Goal: Task Accomplishment & Management: Complete application form

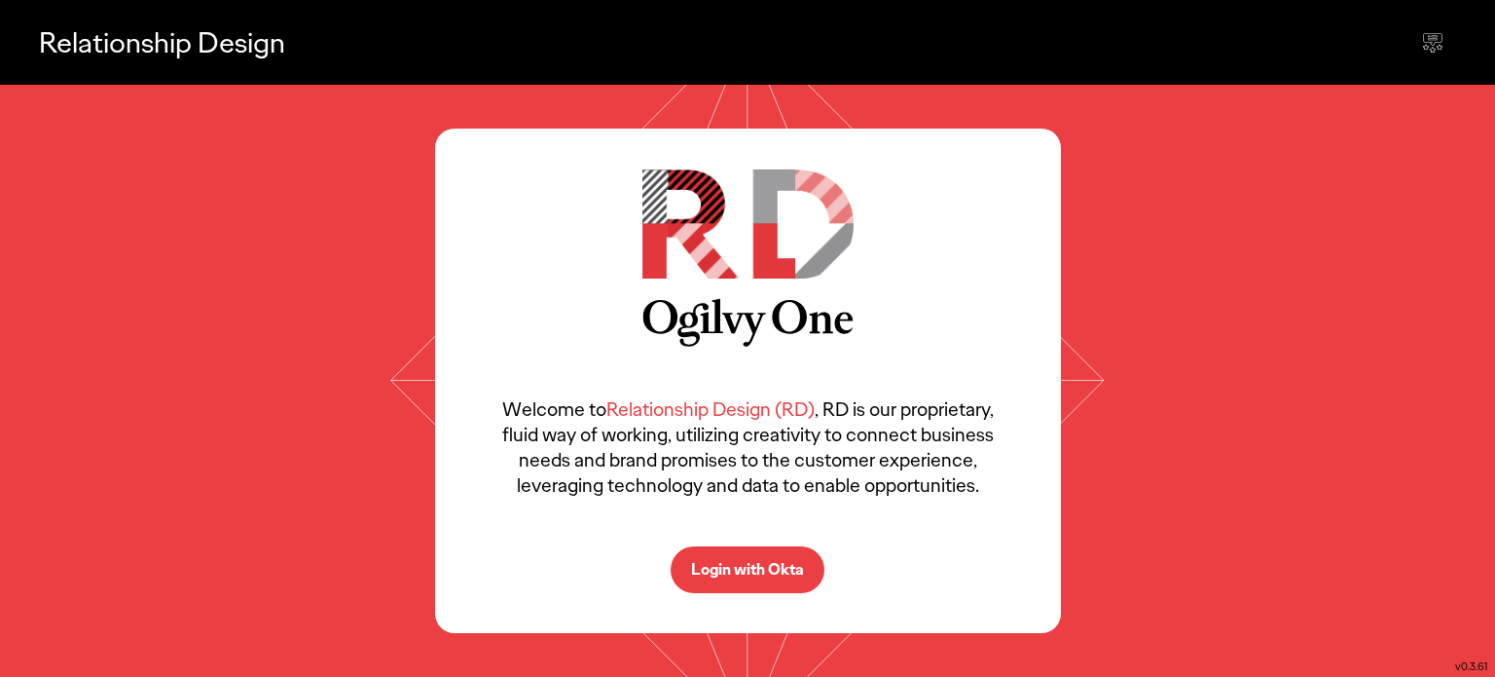
click at [747, 573] on p "Login with Okta" at bounding box center [747, 570] width 113 height 16
click at [1071, 385] on icon at bounding box center [748, 381] width 726 height 592
click at [727, 575] on p "Login with Okta" at bounding box center [747, 570] width 113 height 16
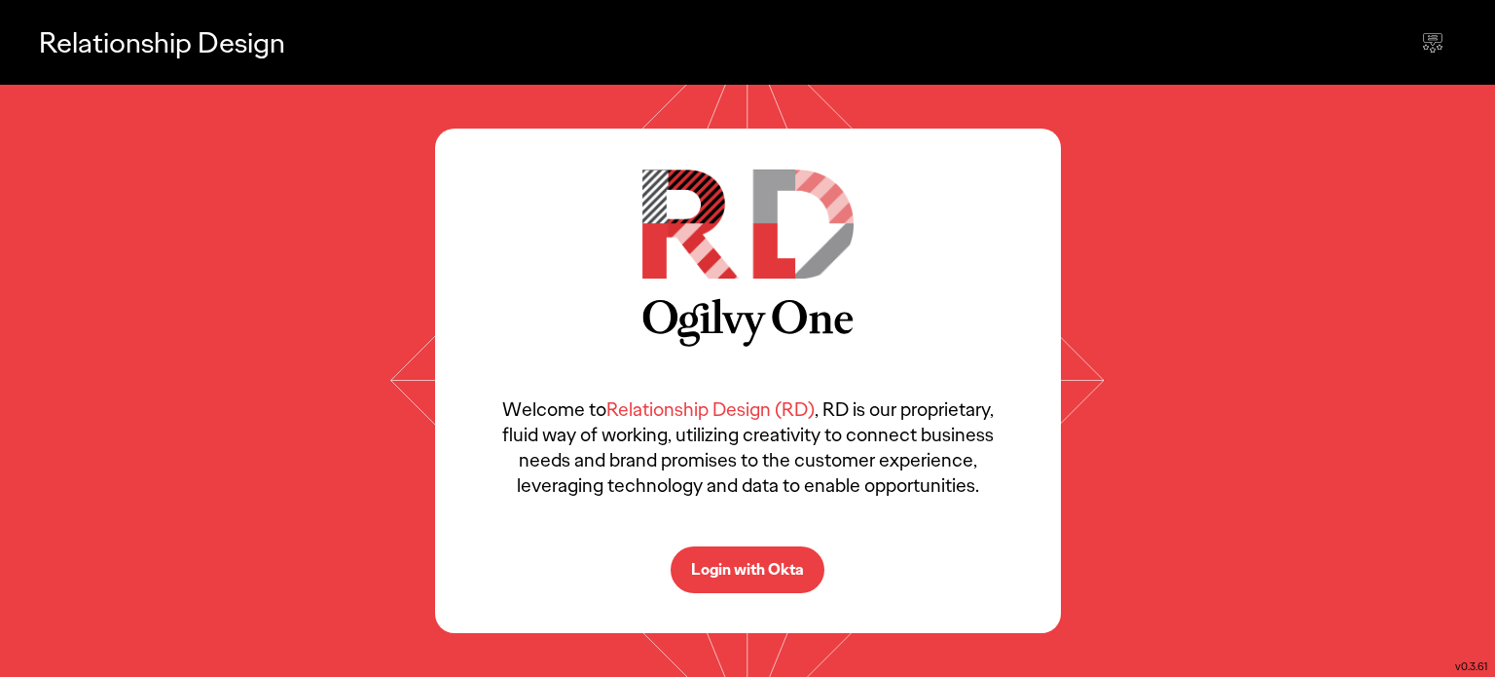
click at [685, 404] on span "Relationship Design (RD)" at bounding box center [710, 408] width 208 height 25
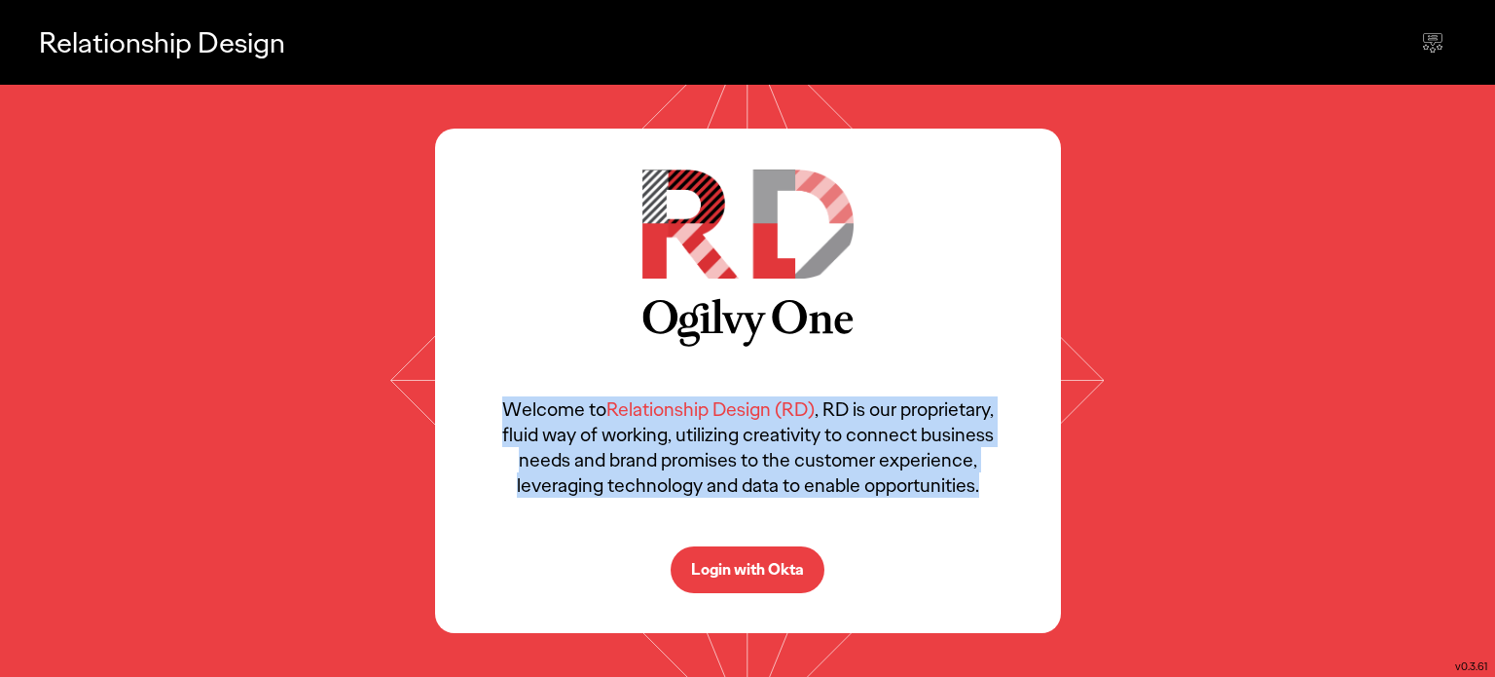
drag, startPoint x: 685, startPoint y: 404, endPoint x: 430, endPoint y: 404, distance: 255.0
click at [681, 404] on span "Relationship Design (RD)" at bounding box center [710, 408] width 208 height 25
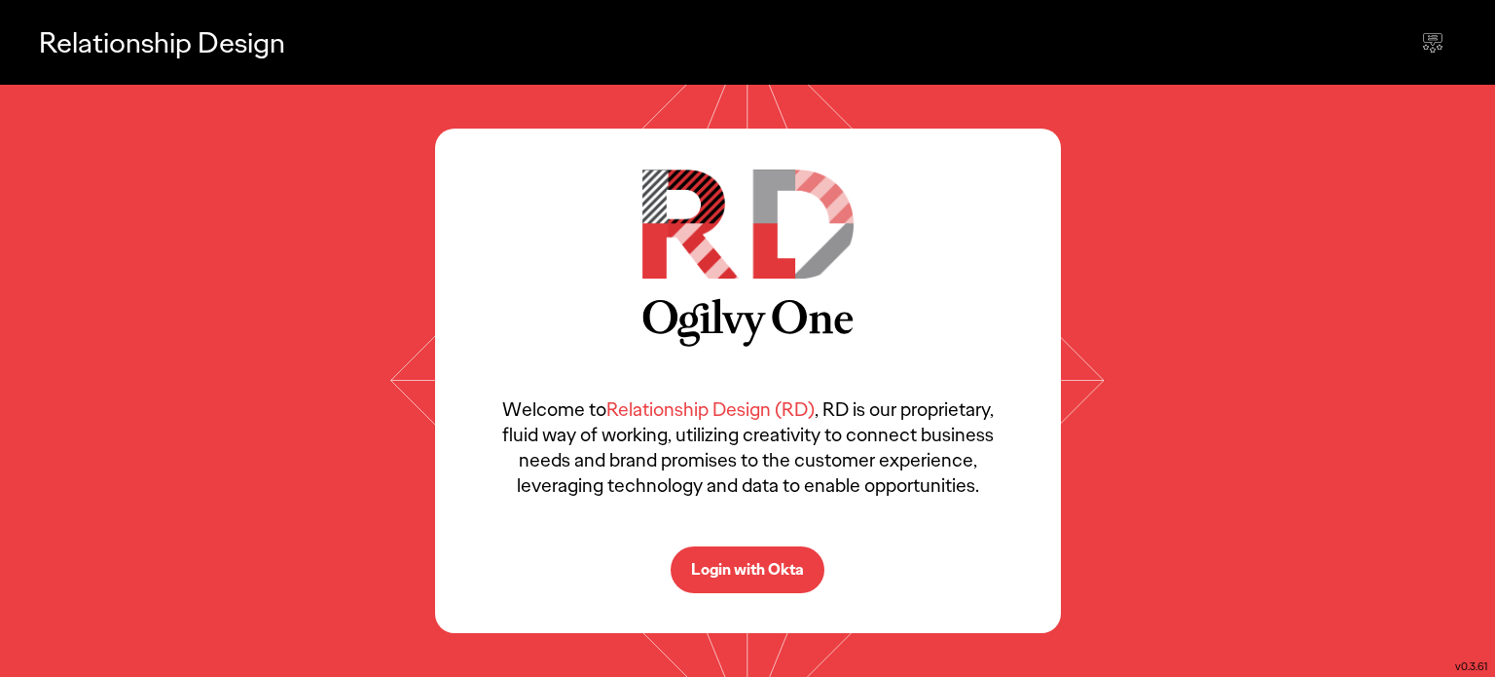
click at [390, 373] on icon at bounding box center [748, 381] width 726 height 592
click at [728, 572] on p "Login with Okta" at bounding box center [747, 570] width 113 height 16
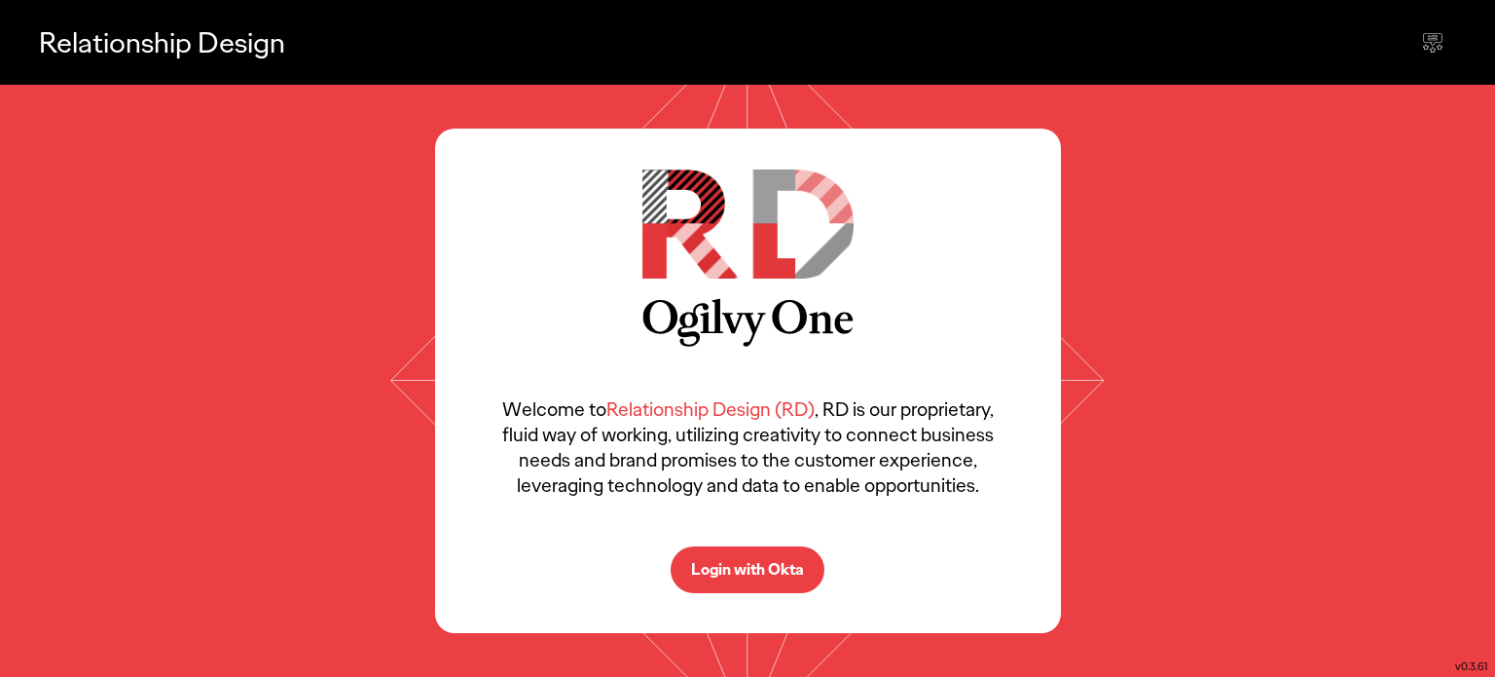
click at [1347, 187] on div "Welcome to Relationship Design (RD) , RD is our proprietary, fluid way of worki…" at bounding box center [747, 381] width 1495 height 592
click at [1434, 42] on icon at bounding box center [1432, 42] width 23 height 23
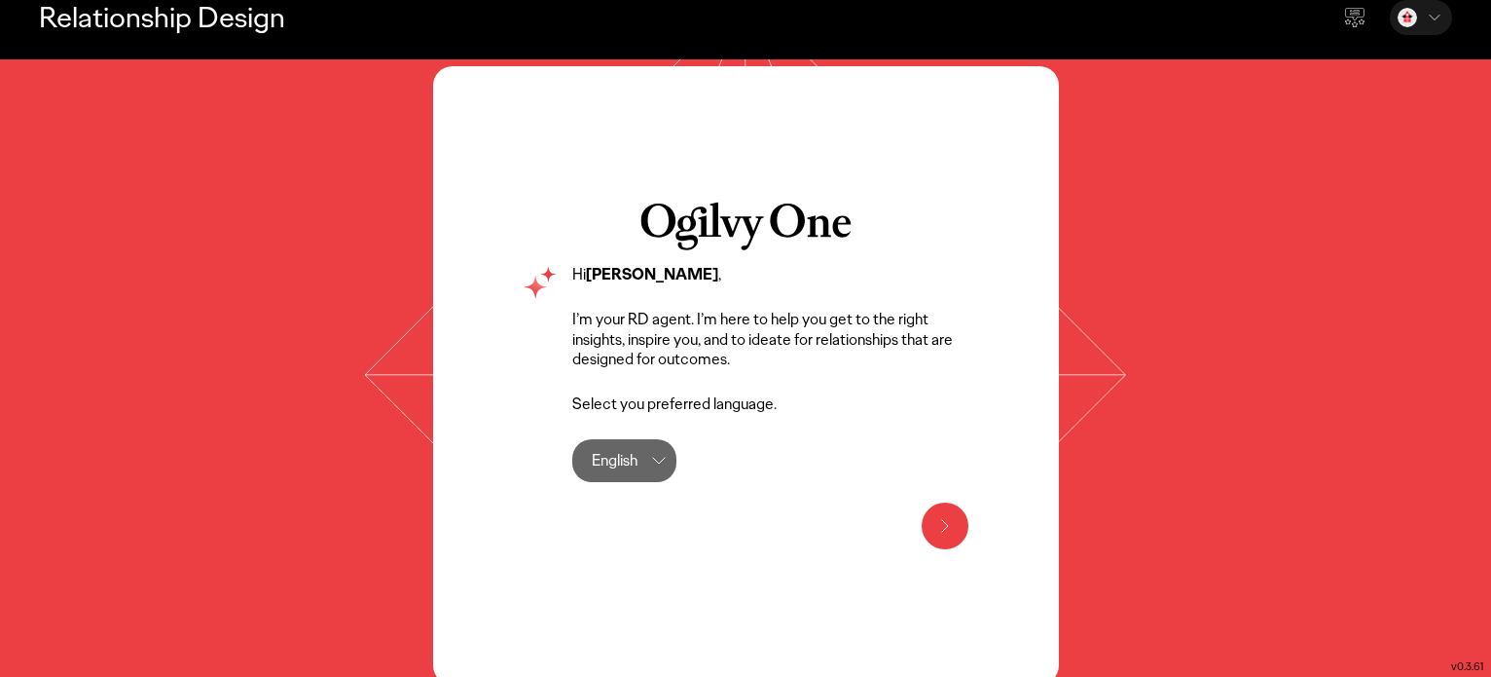
scroll to position [39, 0]
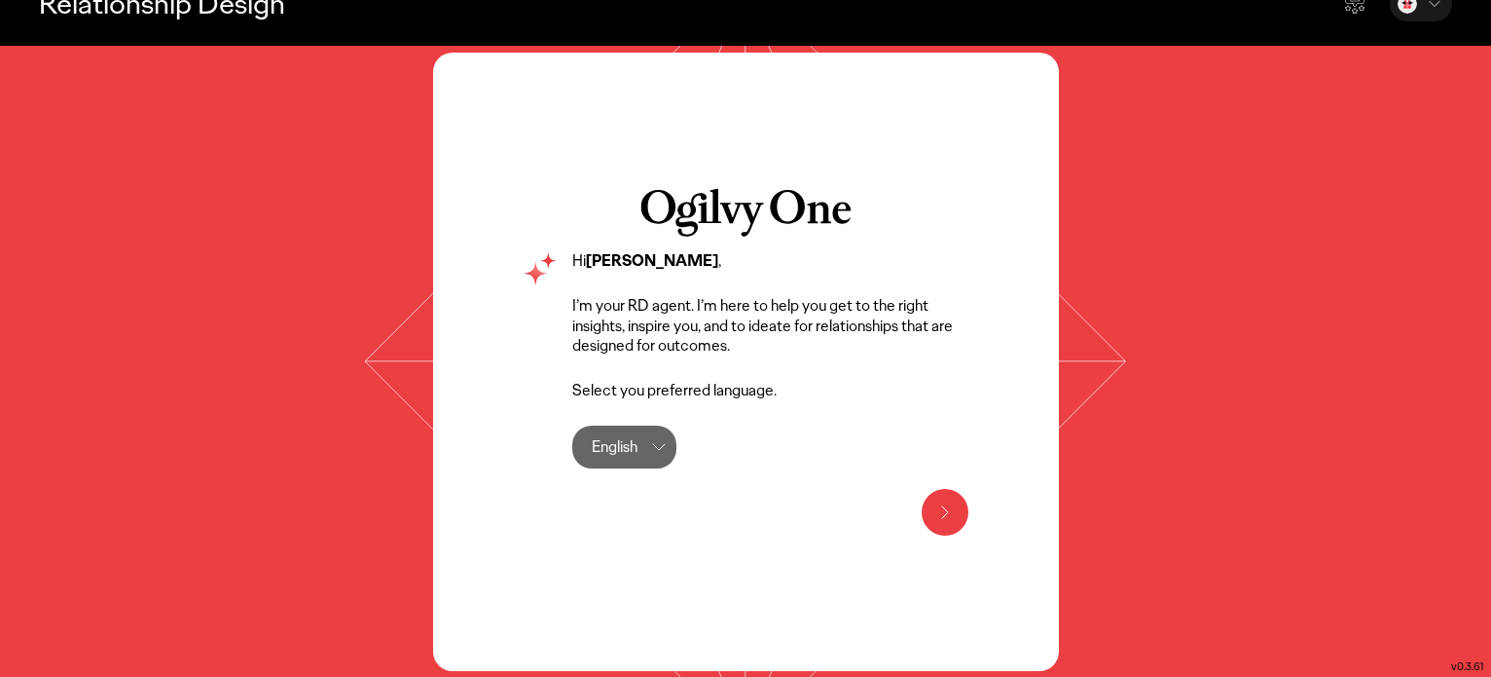
click at [640, 447] on div "English English" at bounding box center [624, 446] width 104 height 43
click at [939, 514] on icon at bounding box center [945, 511] width 23 height 23
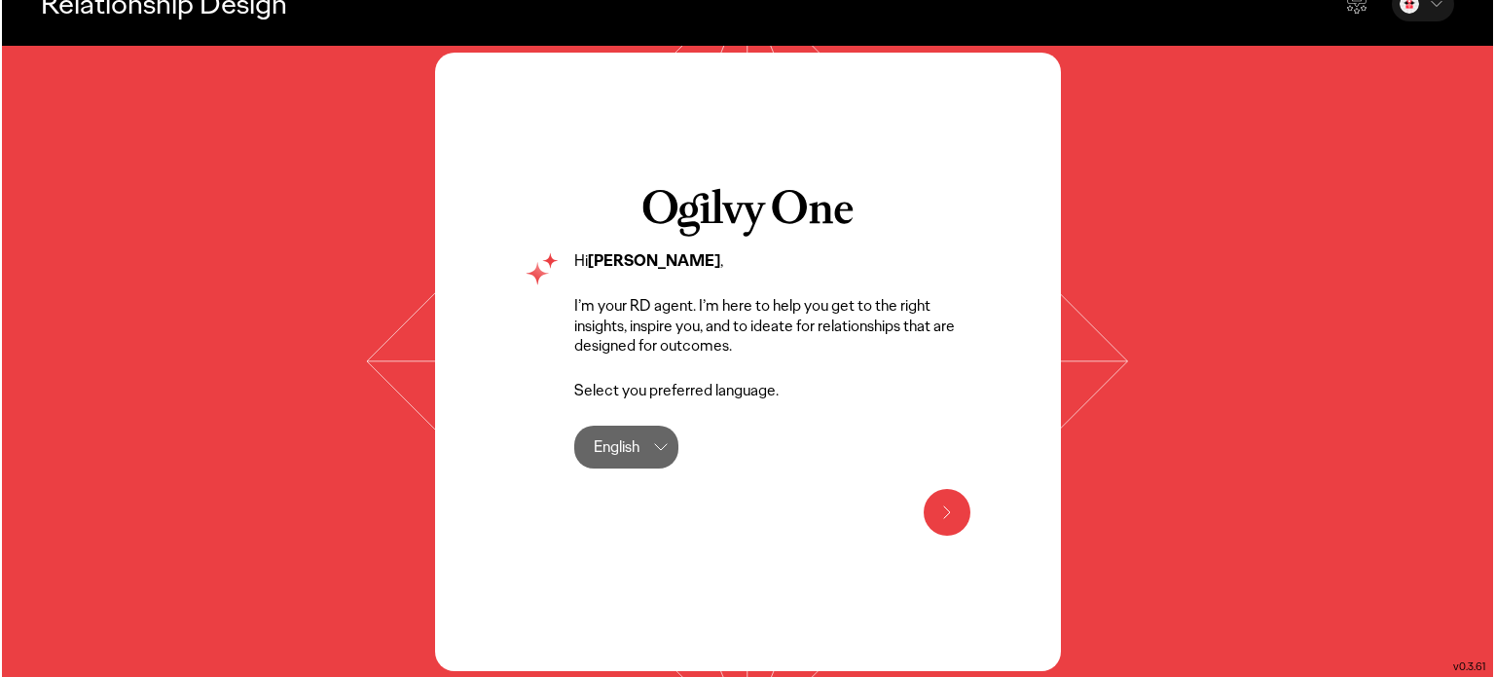
scroll to position [0, 0]
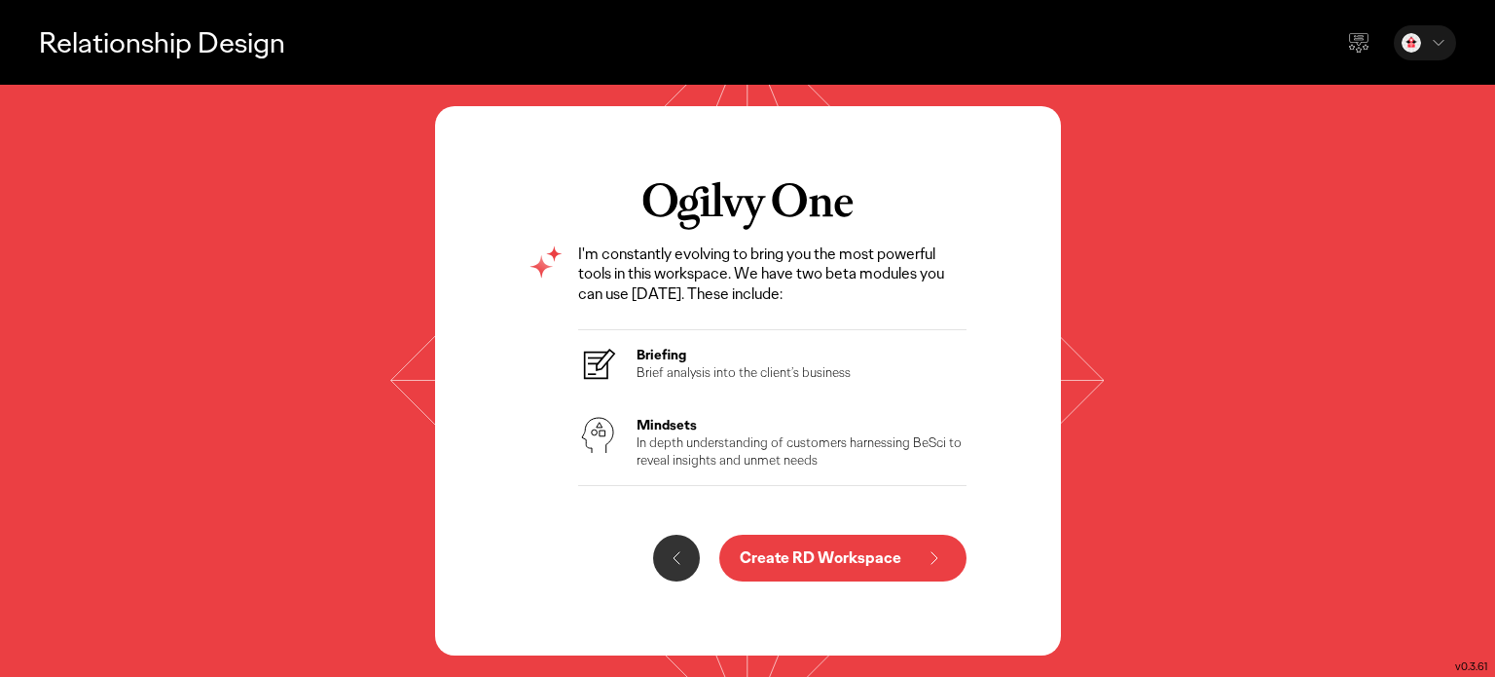
click at [799, 558] on p "Create RD Workspace" at bounding box center [821, 558] width 162 height 16
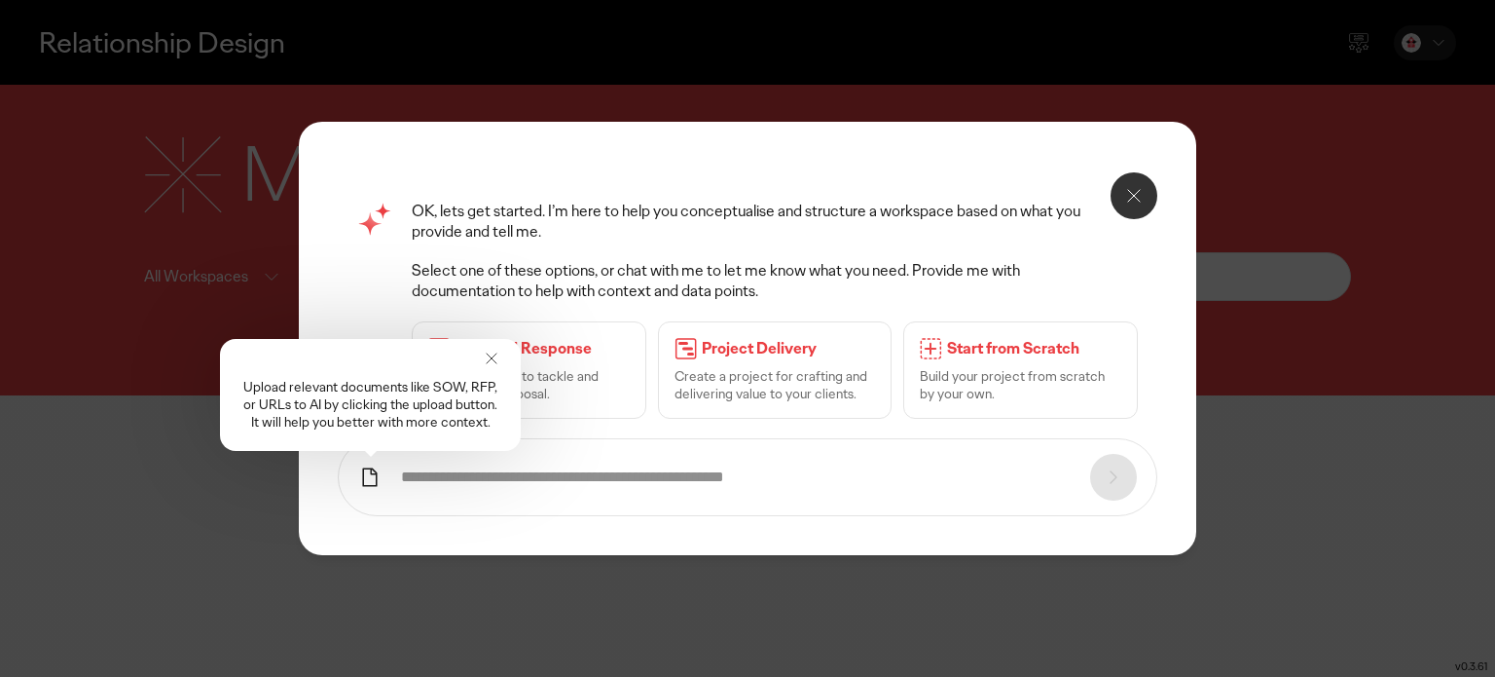
click at [493, 359] on icon at bounding box center [492, 358] width 10 height 10
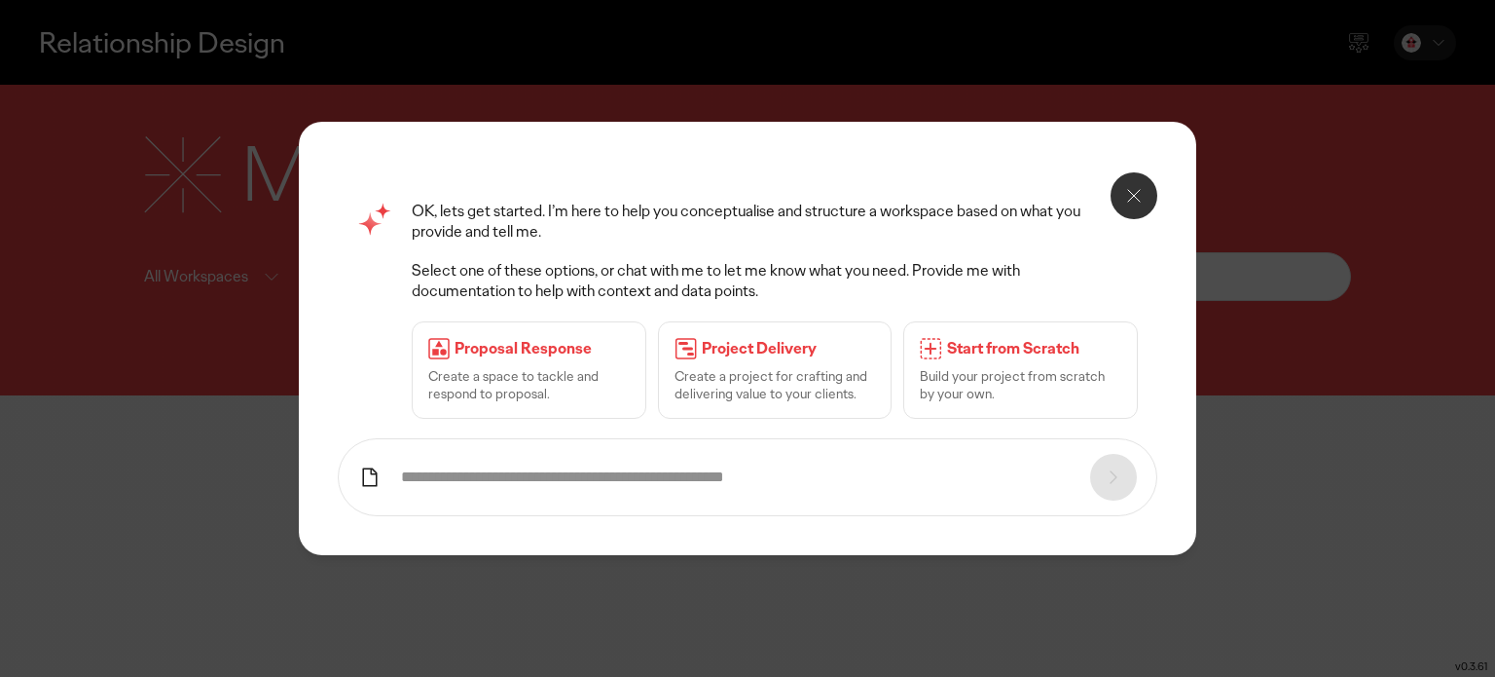
click at [541, 364] on div "Proposal Response Create a space to tackle and respond to proposal." at bounding box center [529, 369] width 235 height 97
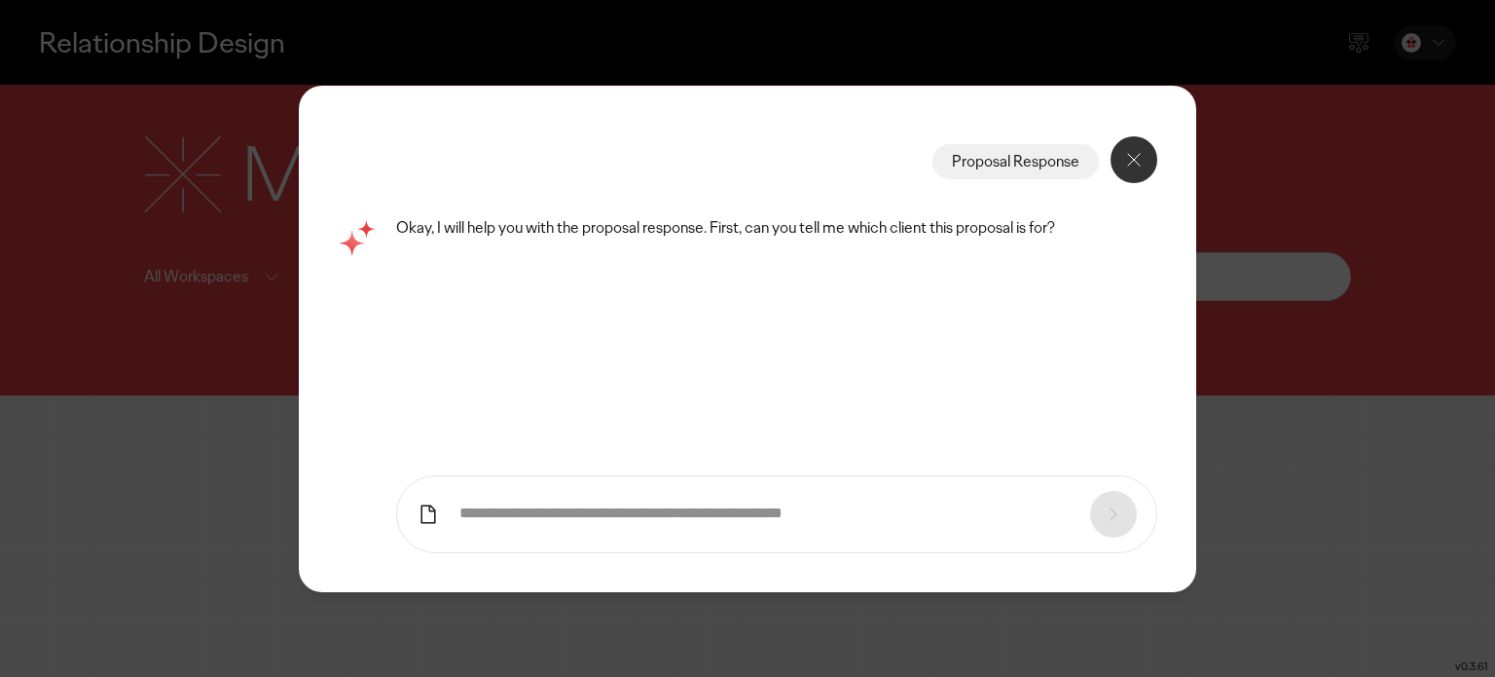
click at [545, 494] on form at bounding box center [776, 514] width 761 height 78
click at [544, 504] on input "text" at bounding box center [764, 513] width 611 height 20
type input "**********"
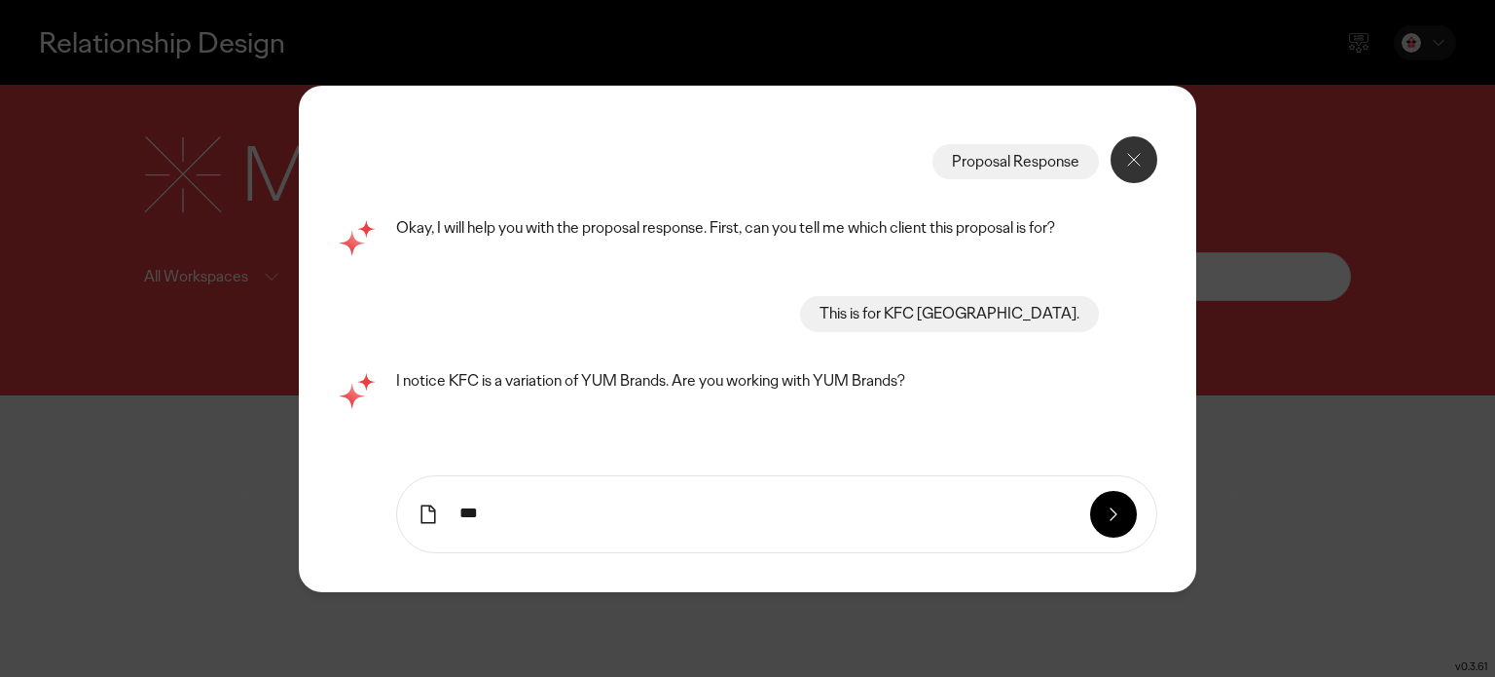
type input "***"
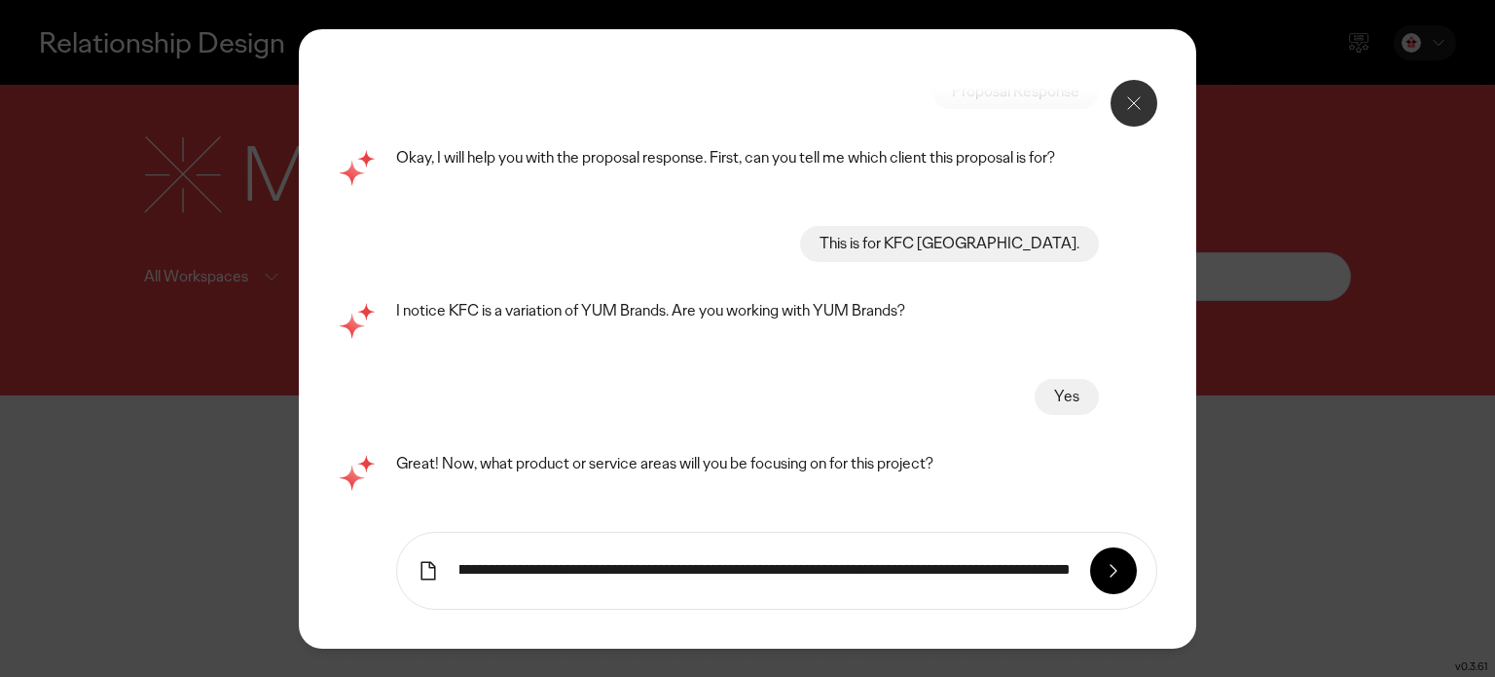
scroll to position [0, 359]
type input "**********"
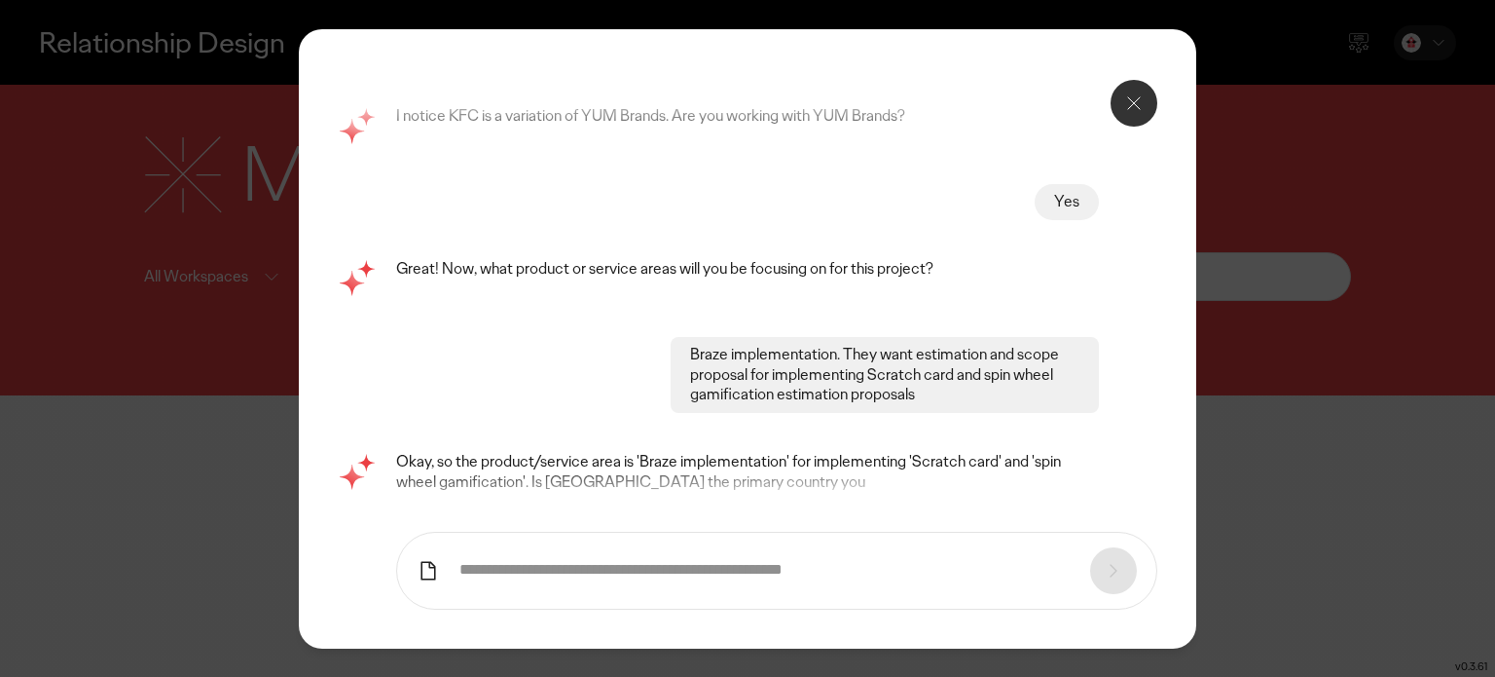
scroll to position [208, 0]
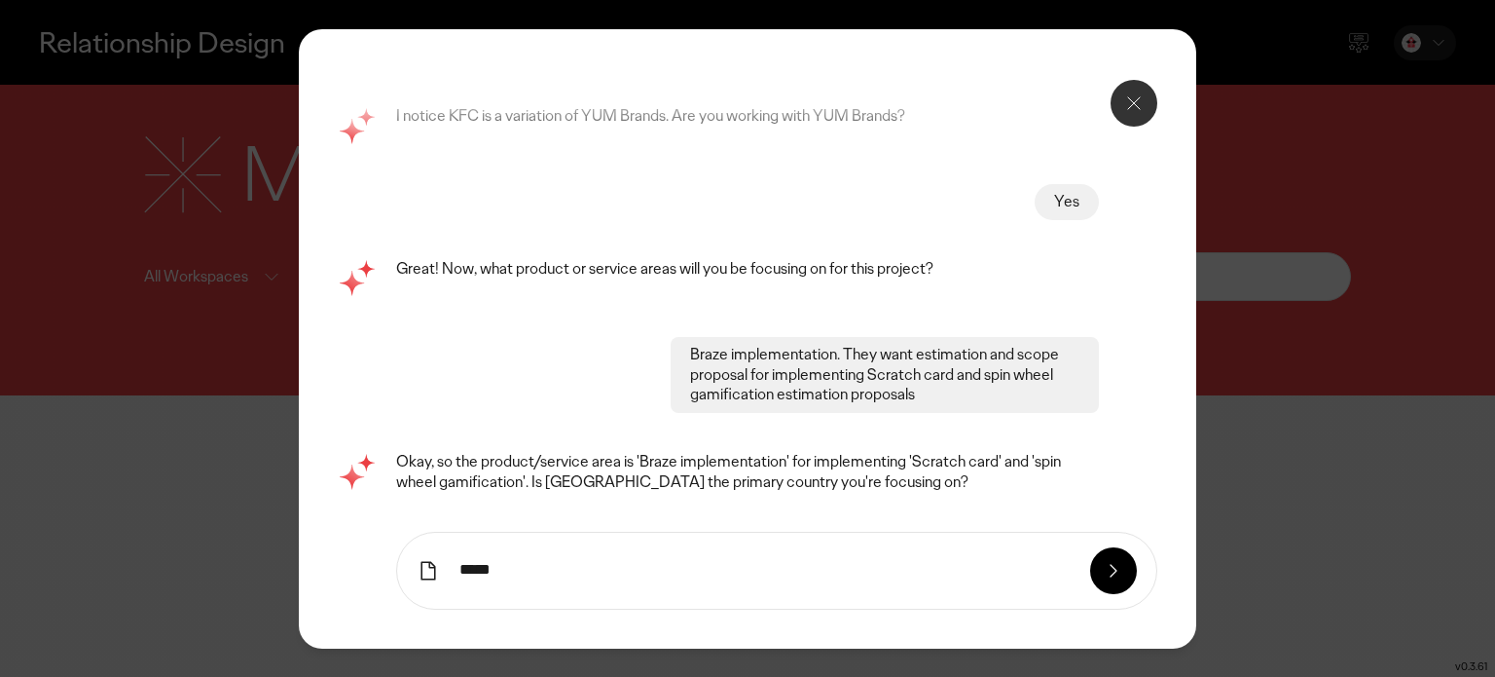
type input "****"
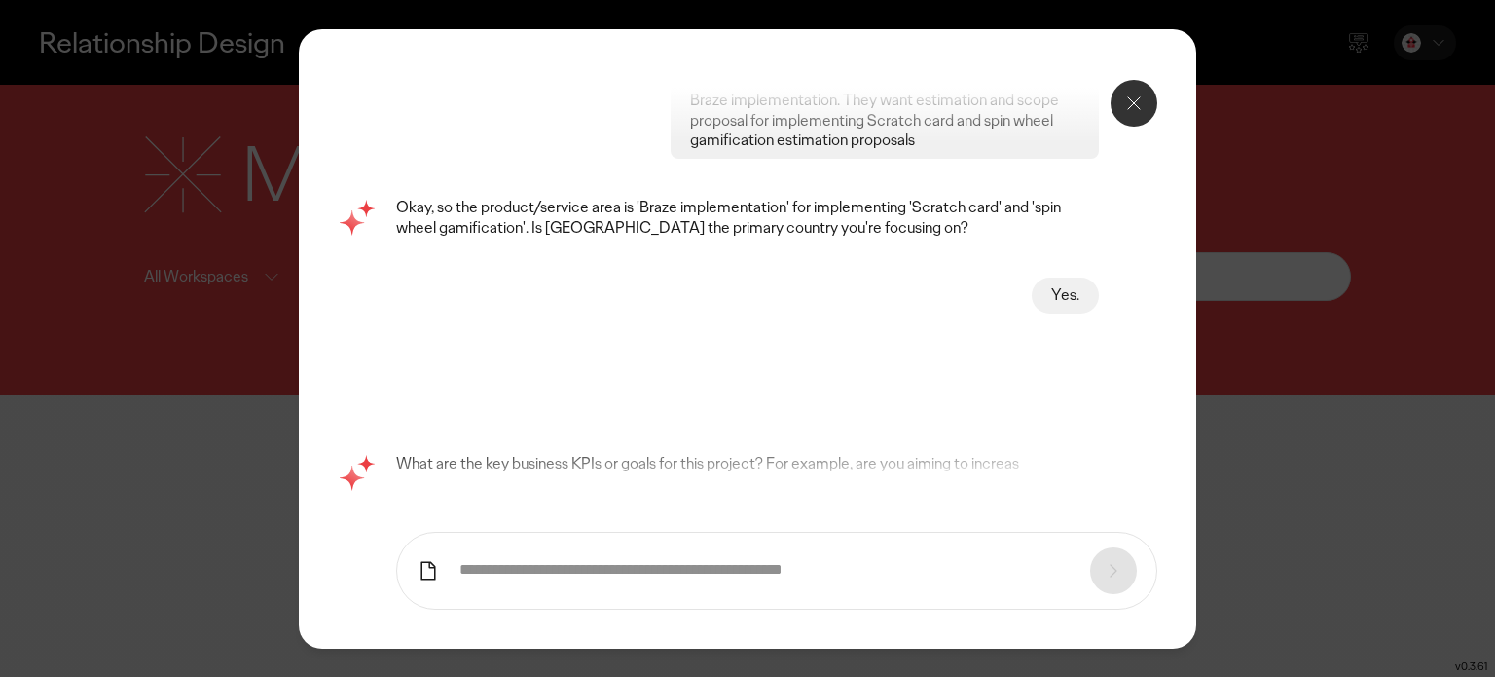
scroll to position [362, 0]
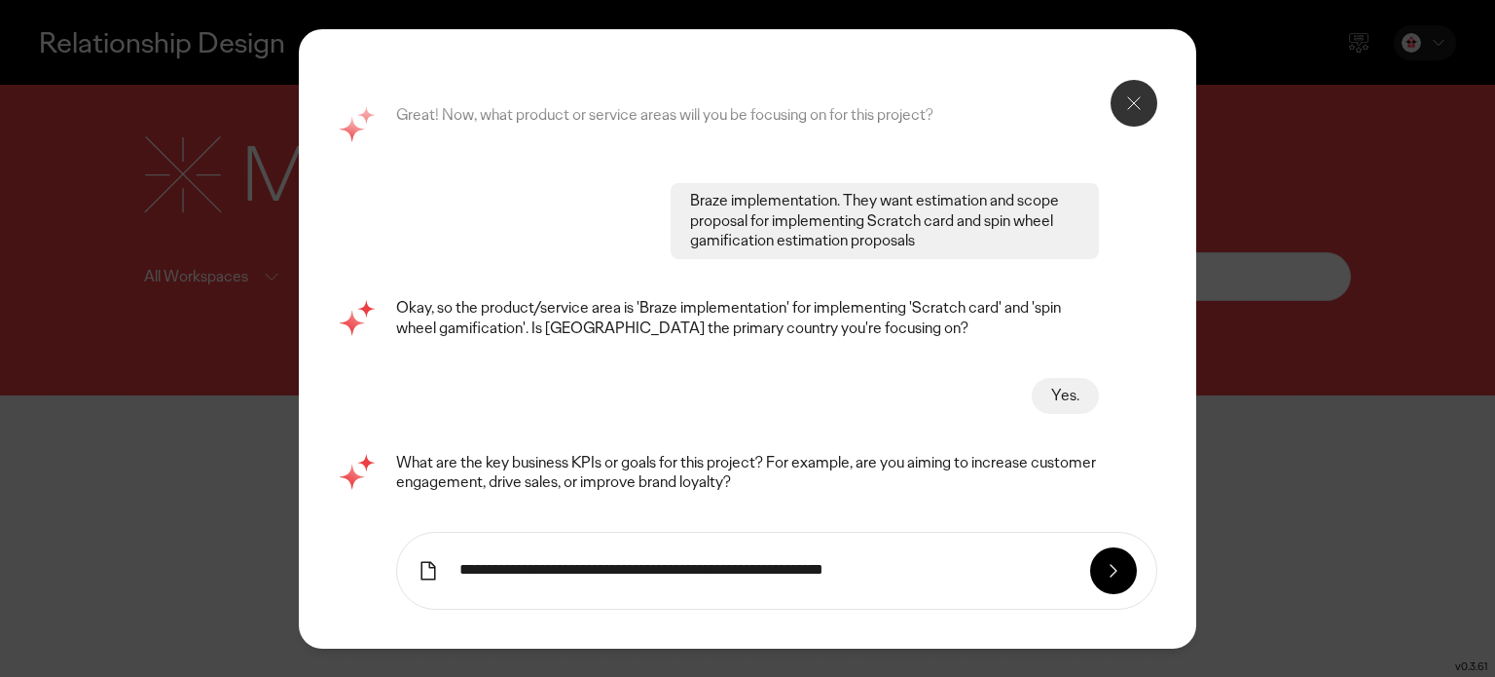
type input "**********"
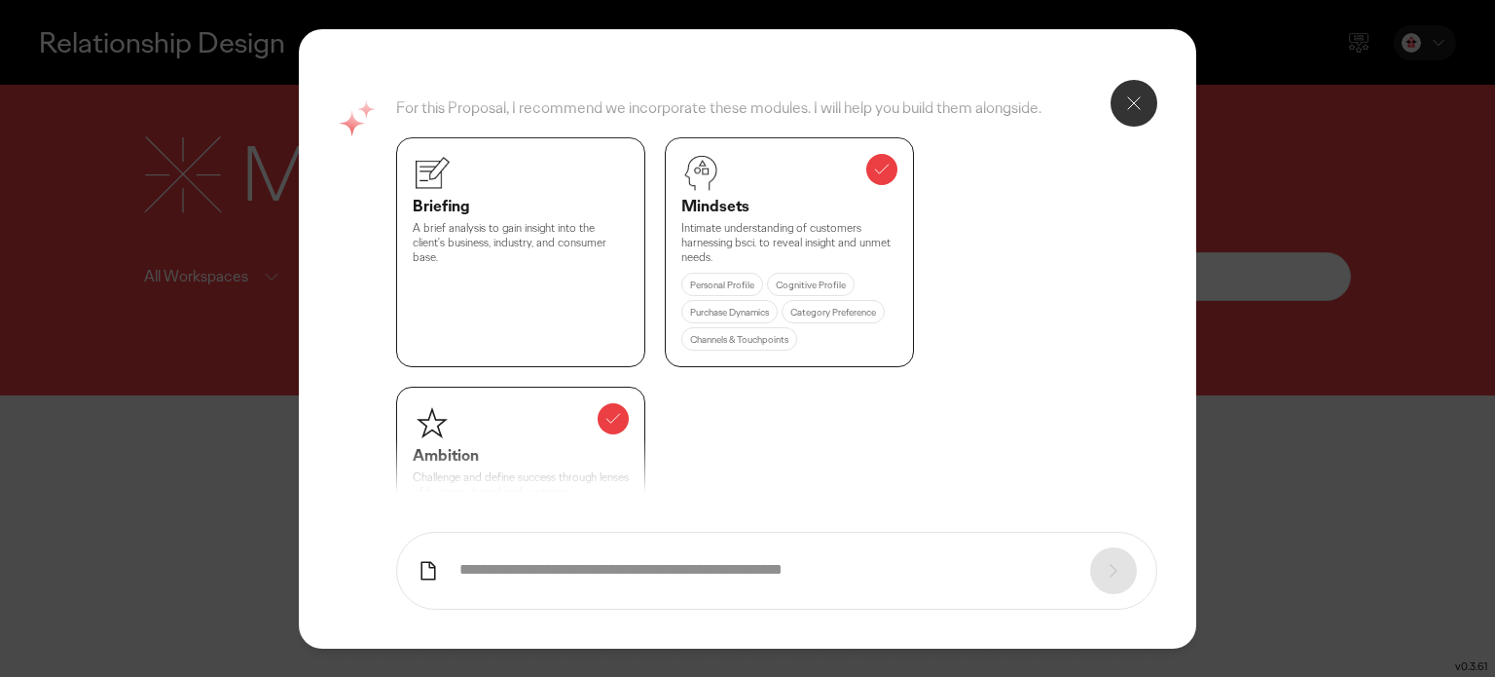
scroll to position [1265, 0]
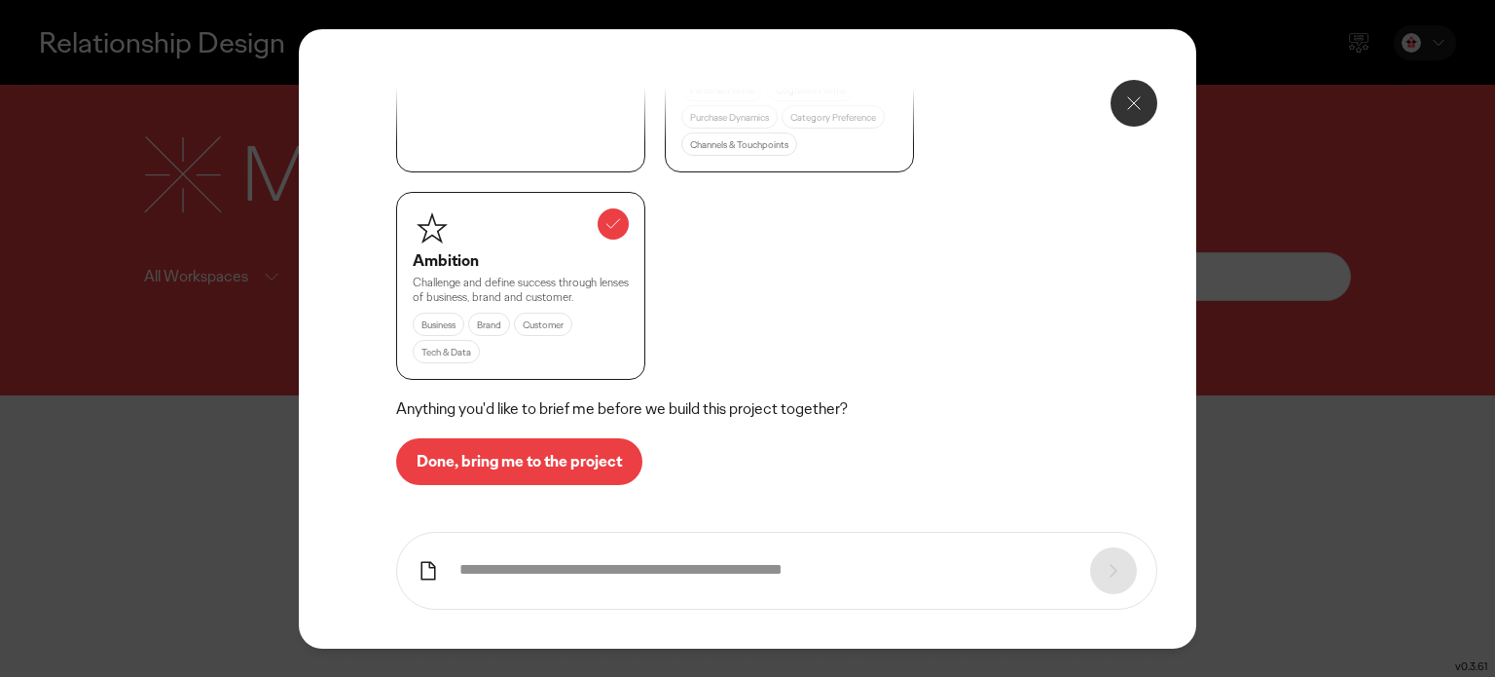
click at [562, 458] on p "Done, bring me to the project" at bounding box center [519, 462] width 205 height 16
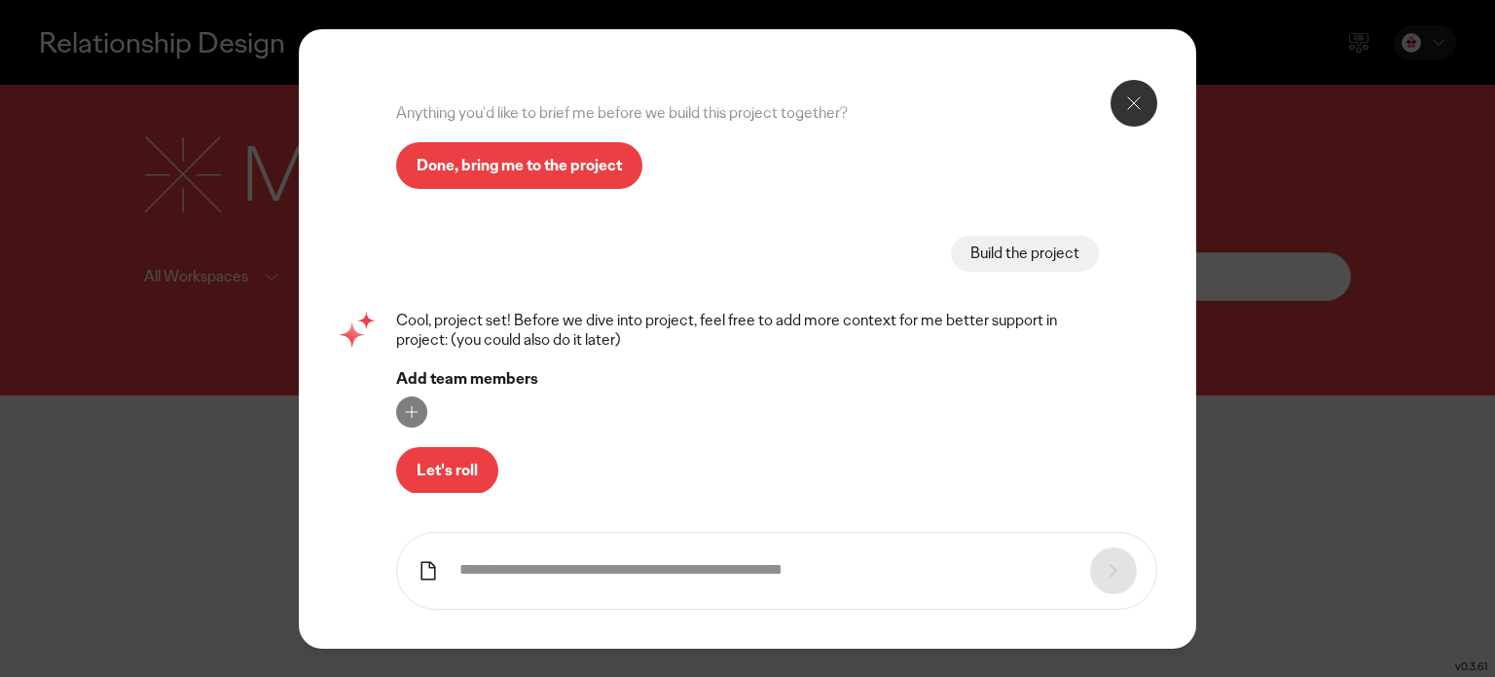
scroll to position [1561, 0]
click at [444, 478] on p "Let's roll" at bounding box center [447, 470] width 61 height 16
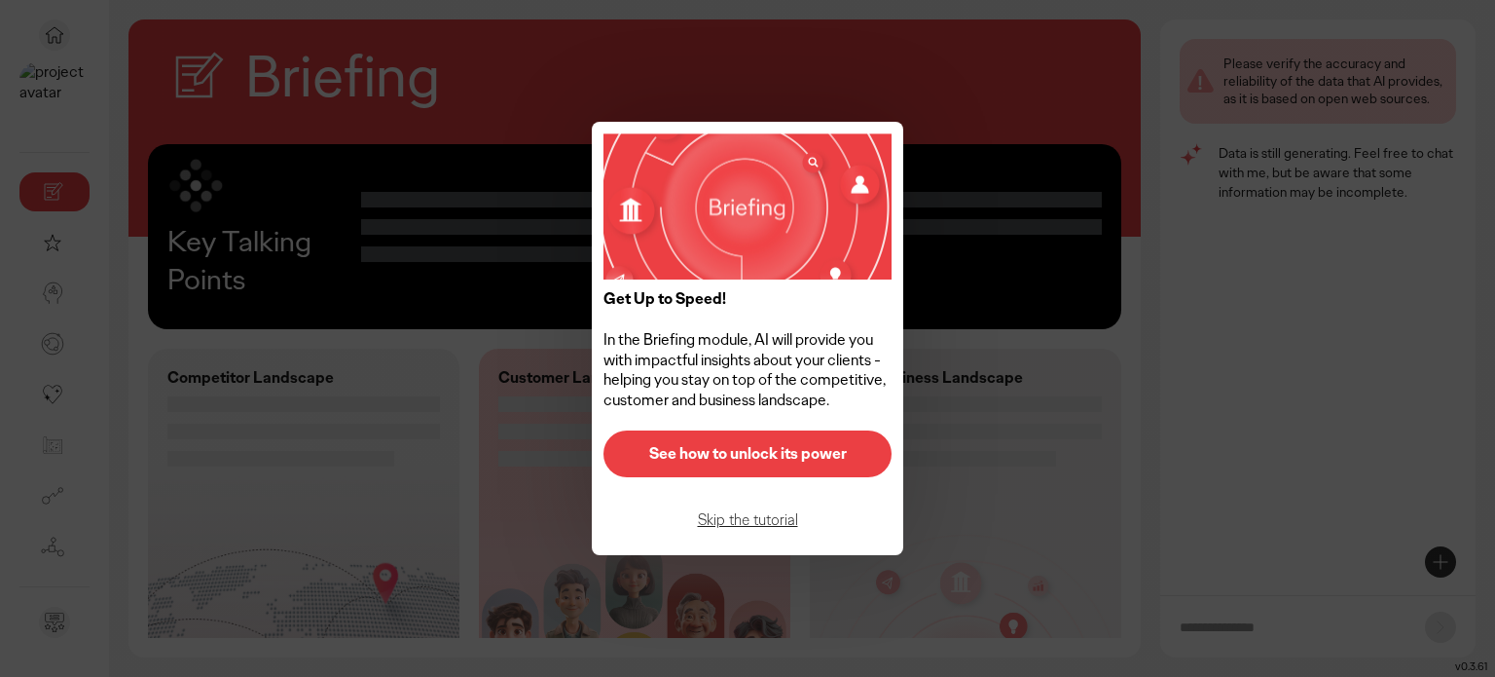
click at [748, 518] on p "Skip the tutorial" at bounding box center [747, 520] width 247 height 16
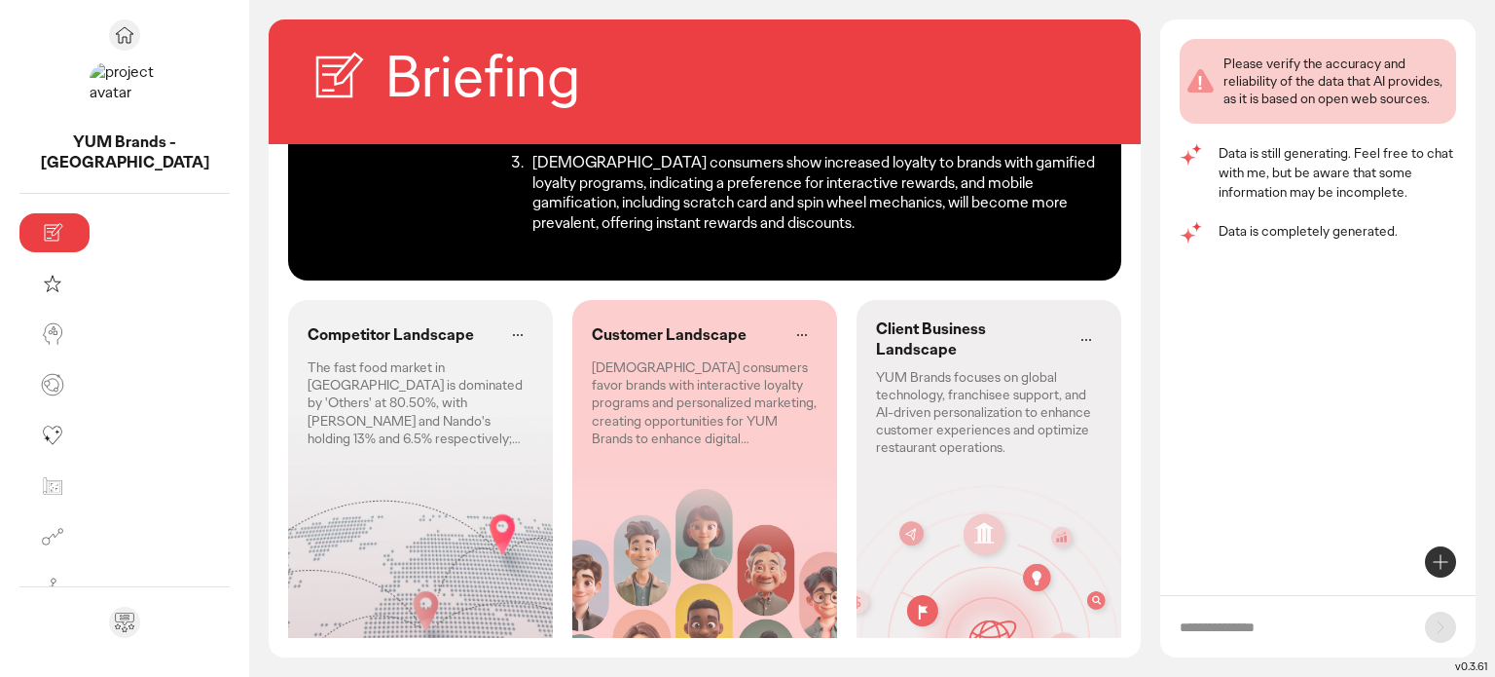
scroll to position [198, 0]
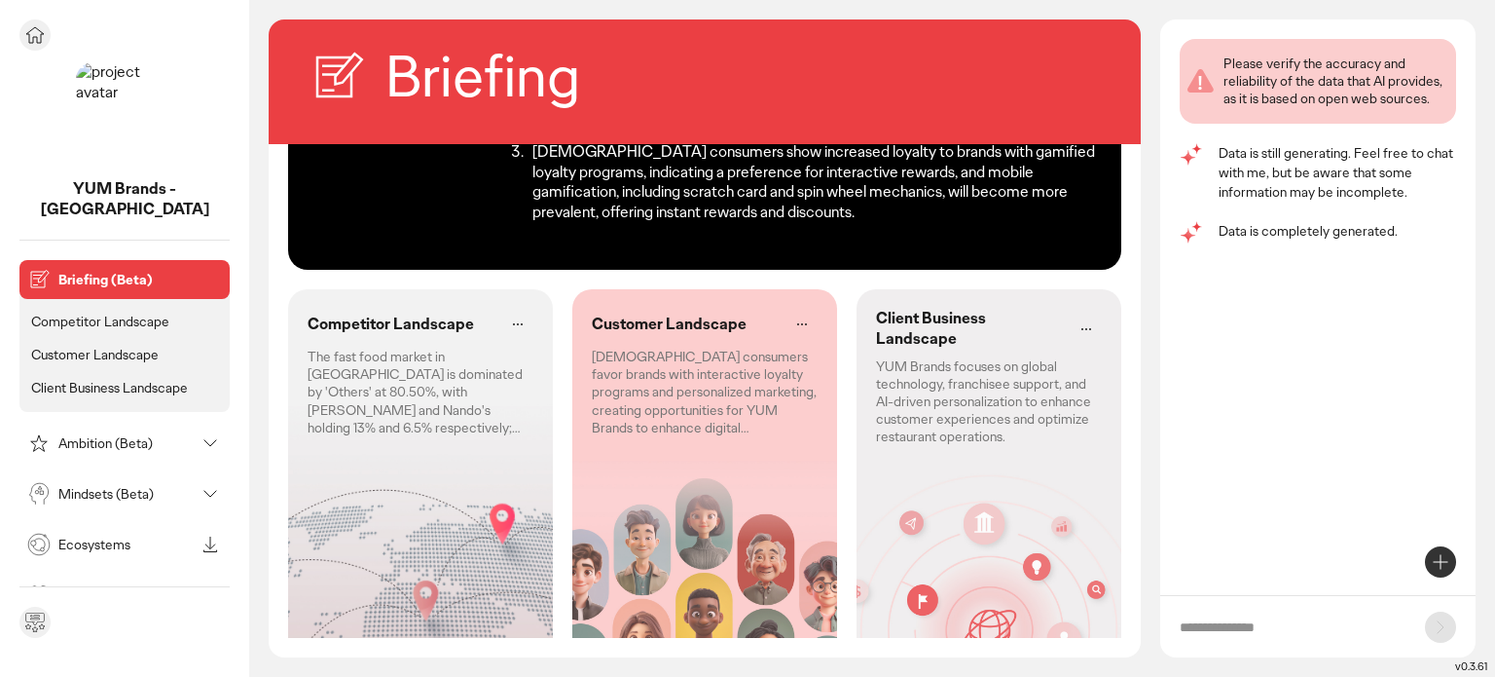
click at [209, 431] on icon at bounding box center [210, 442] width 23 height 23
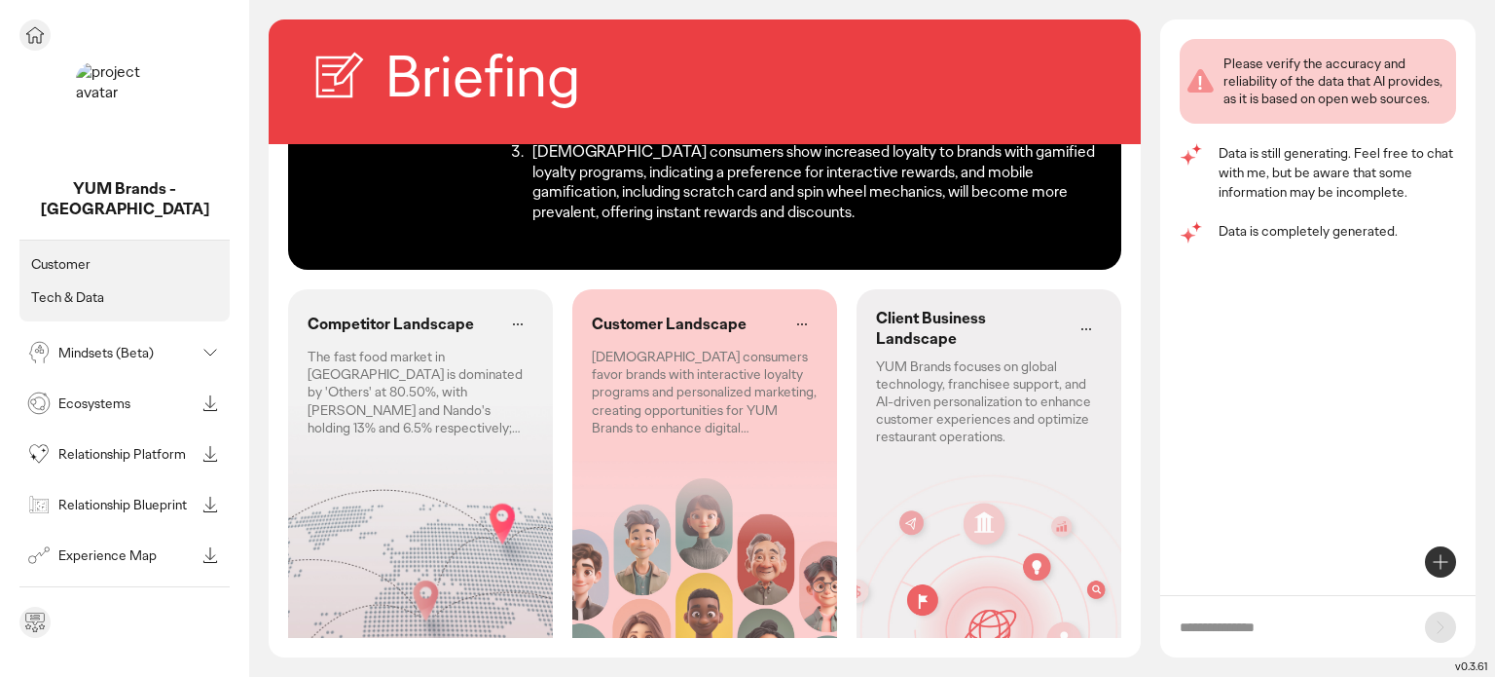
scroll to position [292, 0]
click at [206, 336] on icon at bounding box center [210, 347] width 23 height 23
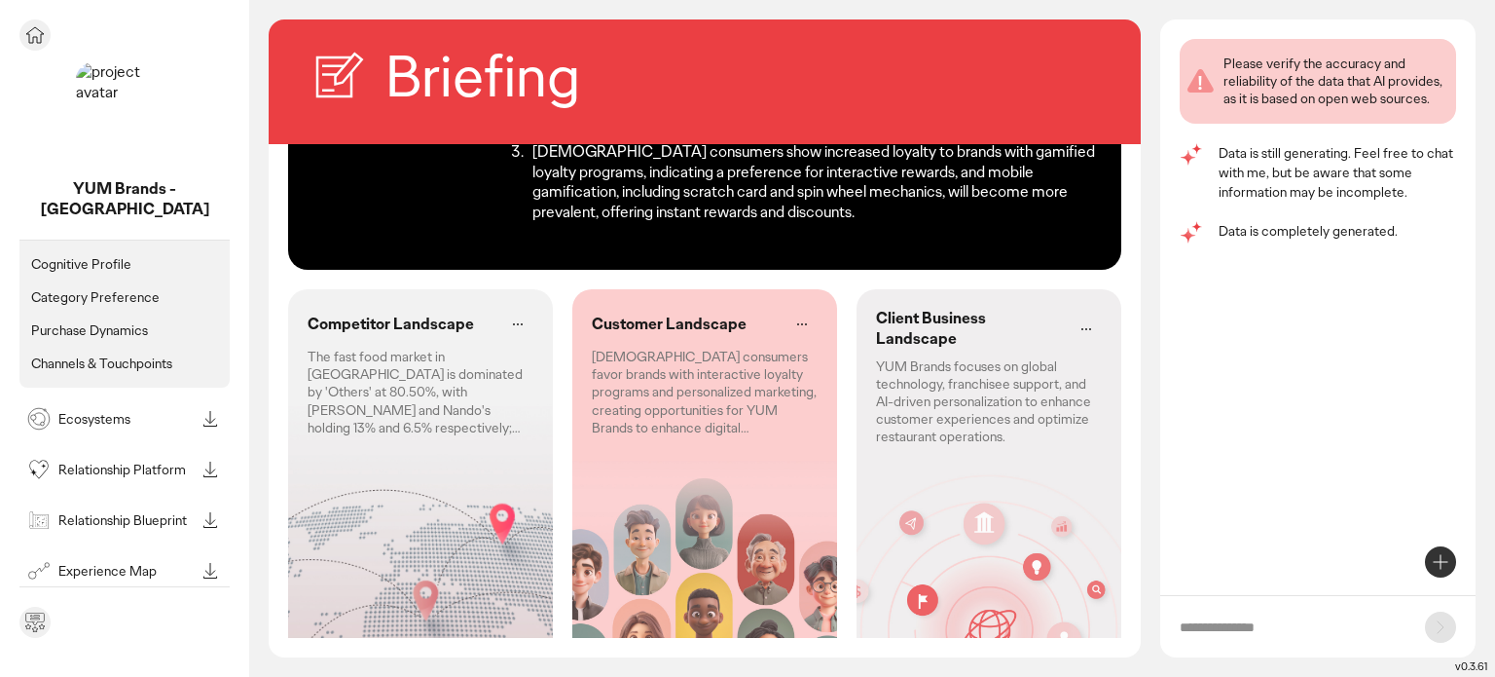
scroll to position [487, 0]
click at [206, 404] on icon at bounding box center [210, 415] width 23 height 23
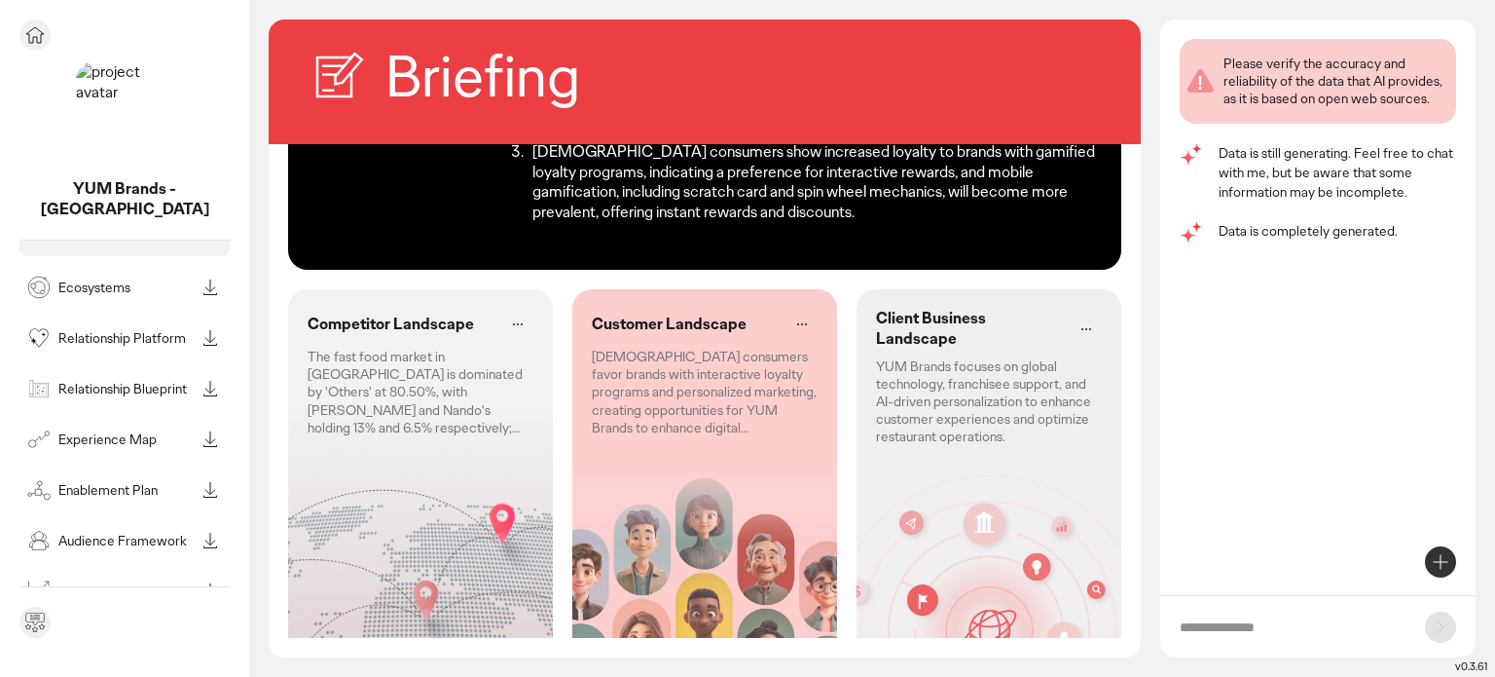
scroll to position [653, 0]
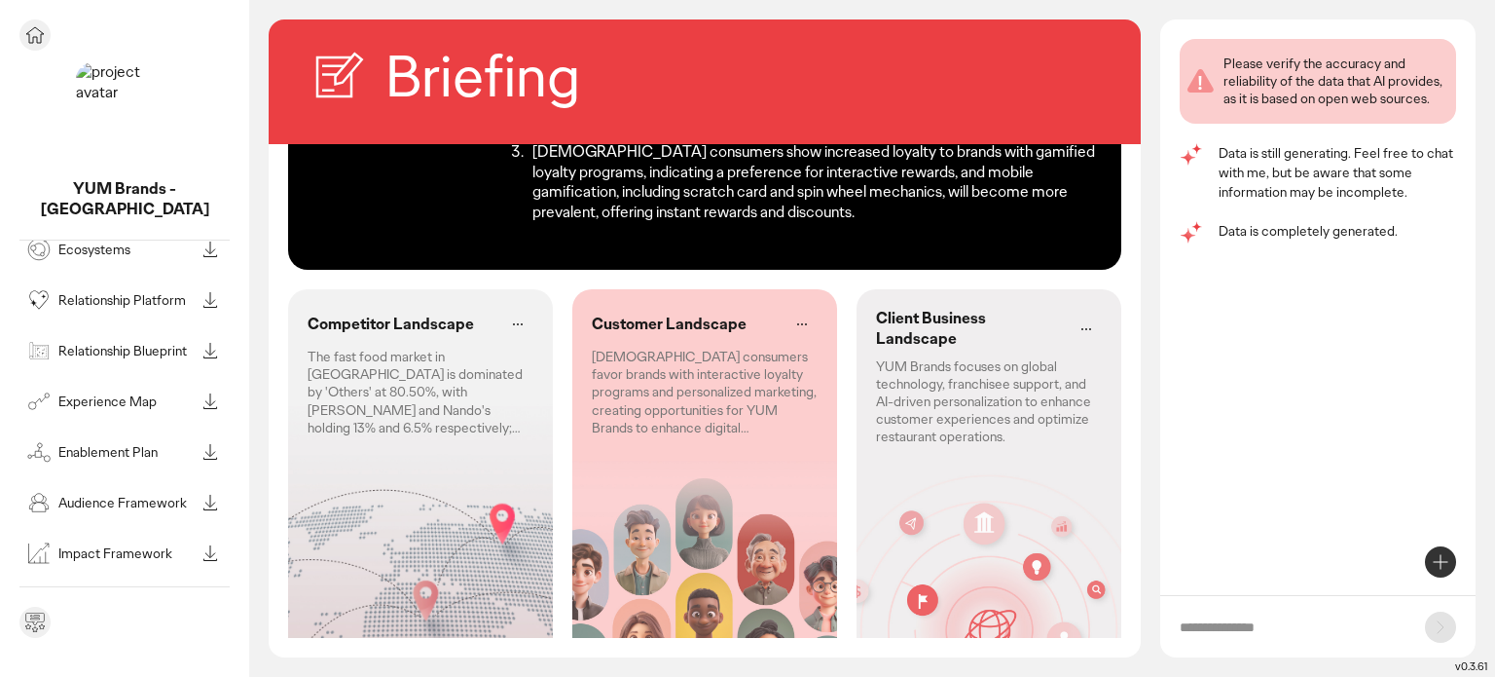
click at [135, 587] on p "See all modules in toolbox" at bounding box center [124, 596] width 185 height 18
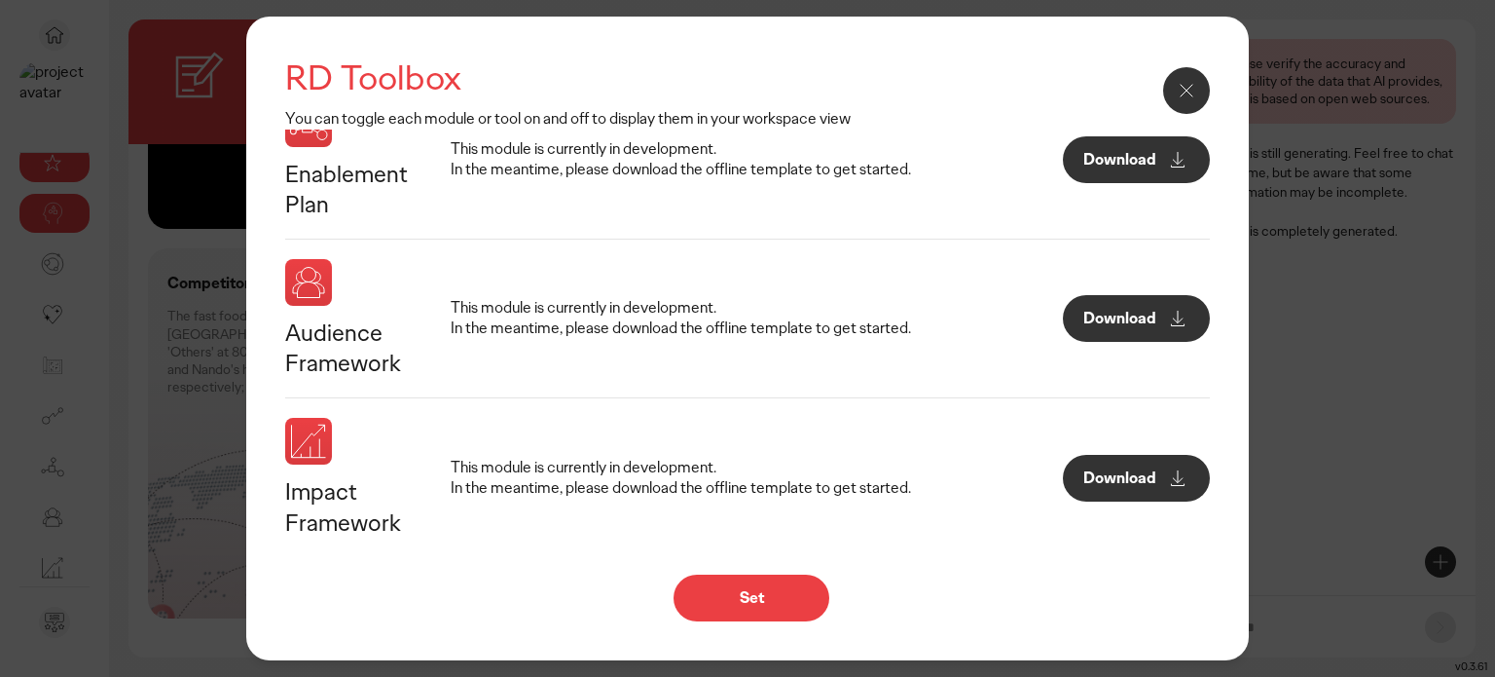
scroll to position [946, 0]
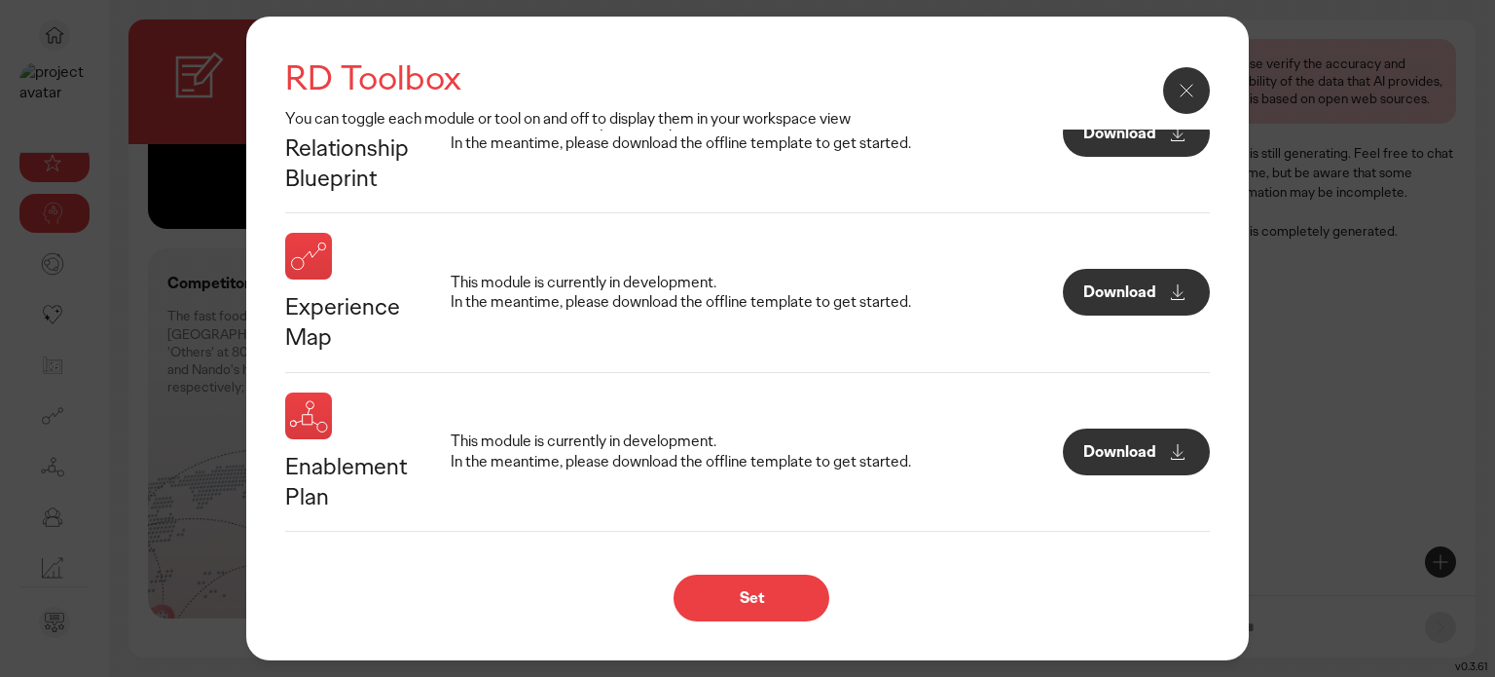
click at [1180, 92] on icon at bounding box center [1186, 90] width 23 height 23
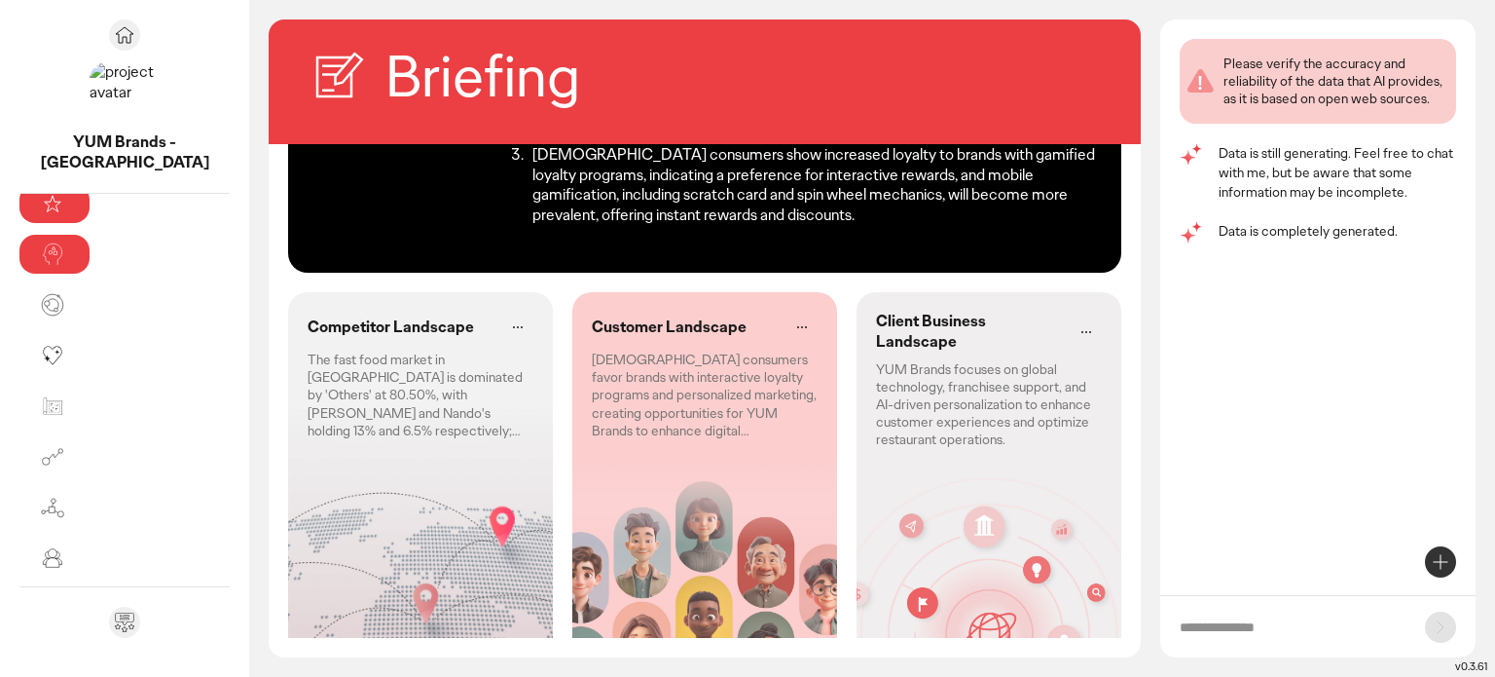
scroll to position [198, 0]
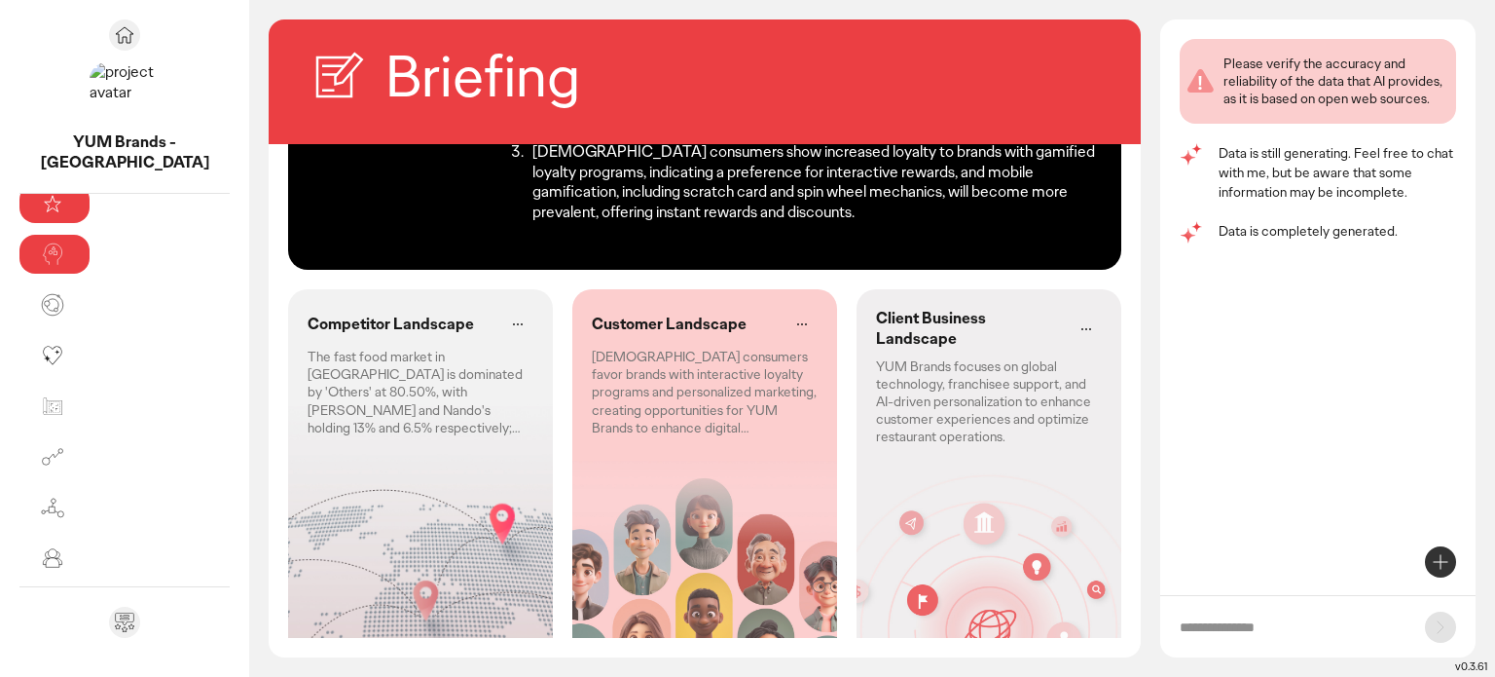
click at [291, 423] on div "Competitor Landscape The fast food market in [GEOGRAPHIC_DATA] is dominated by …" at bounding box center [420, 474] width 265 height 370
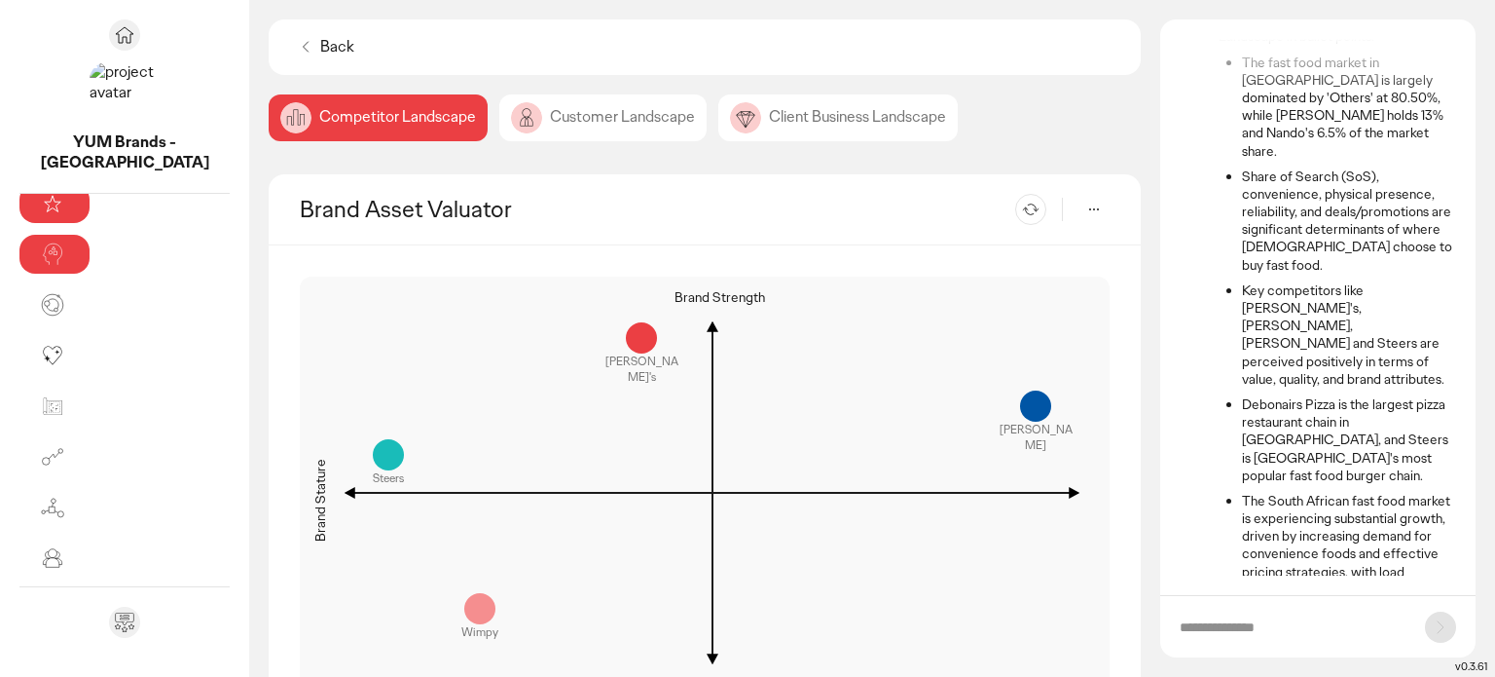
scroll to position [1974, 0]
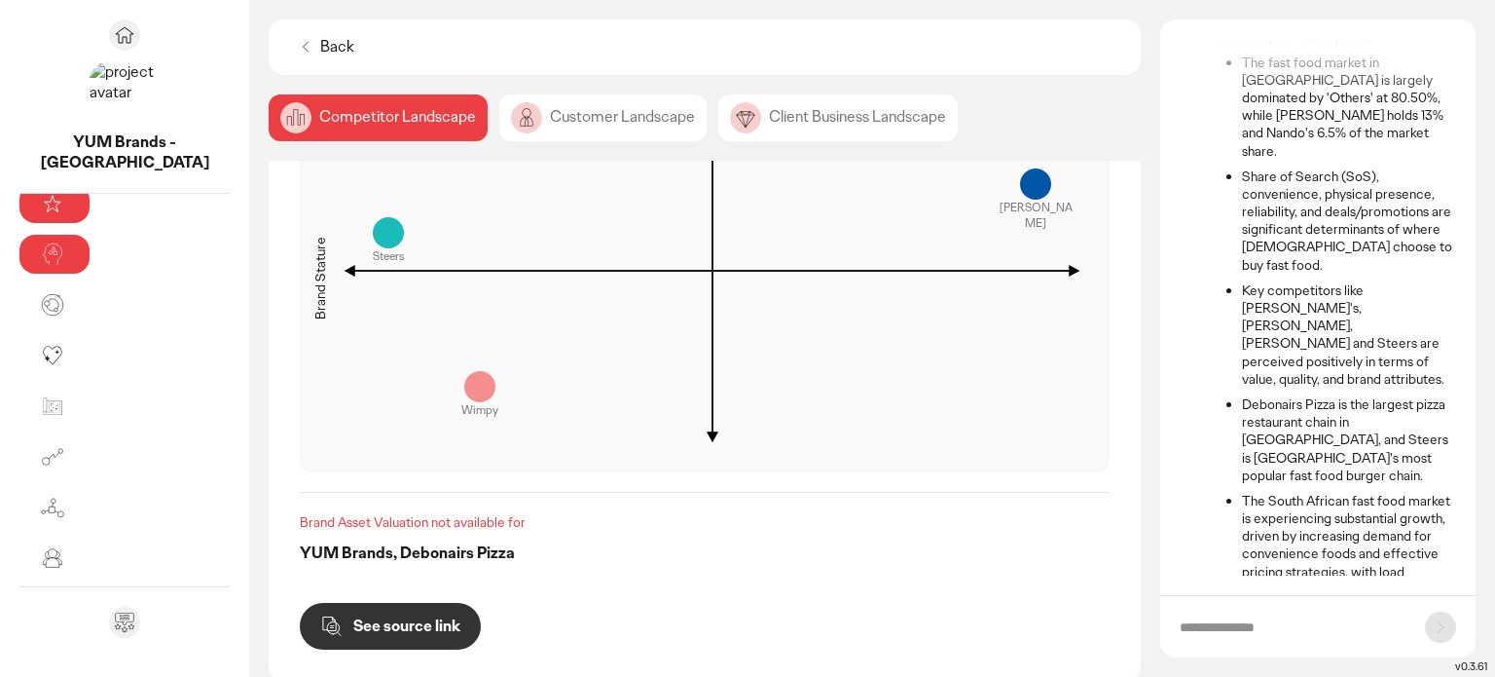
click at [499, 126] on div "Customer Landscape" at bounding box center [602, 117] width 207 height 47
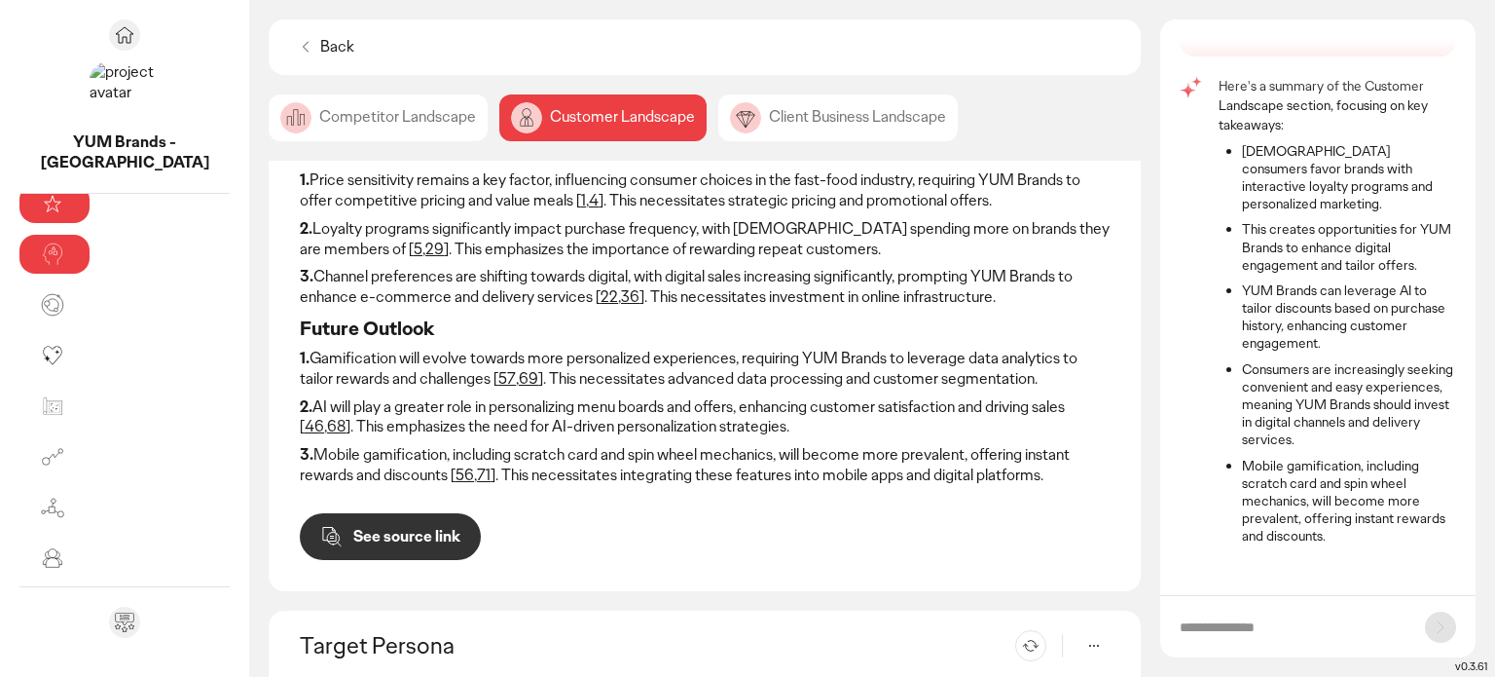
scroll to position [487, 0]
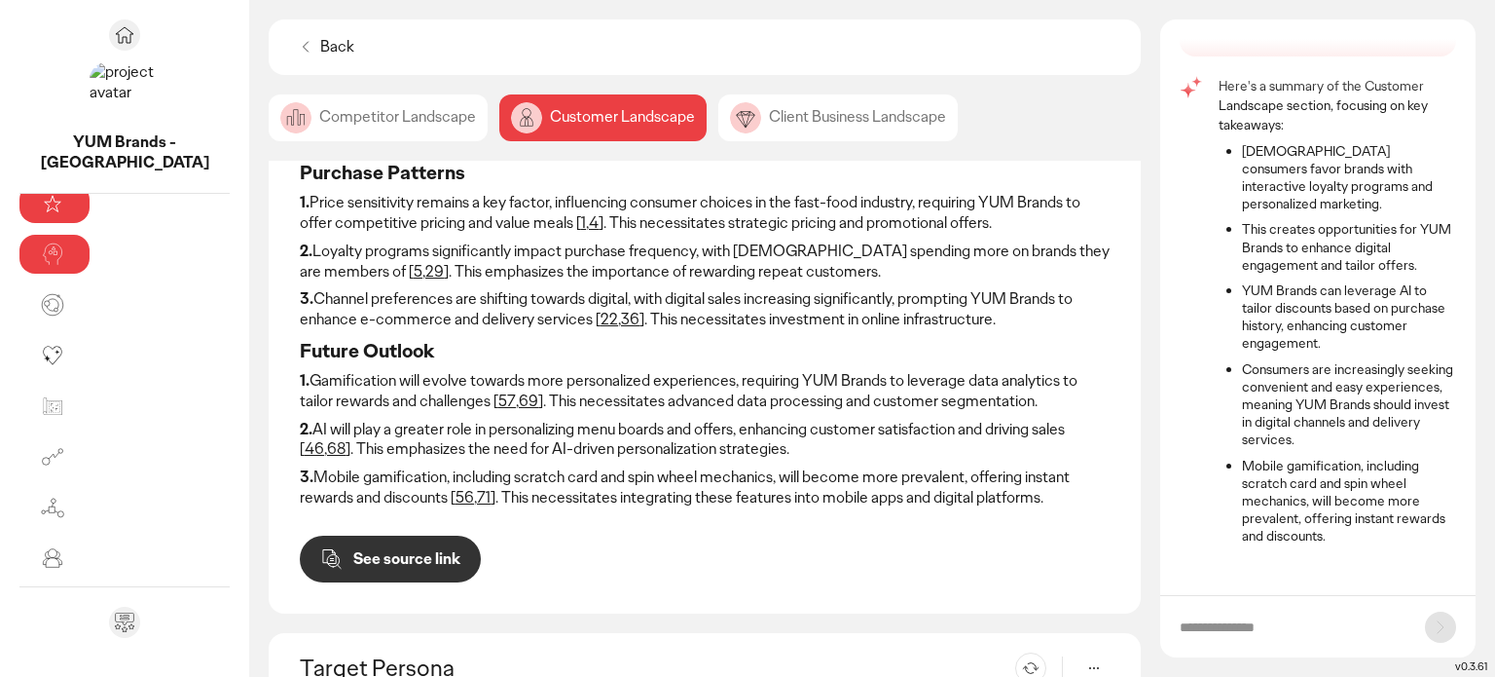
click at [718, 126] on div "Client Business Landscape" at bounding box center [837, 117] width 239 height 47
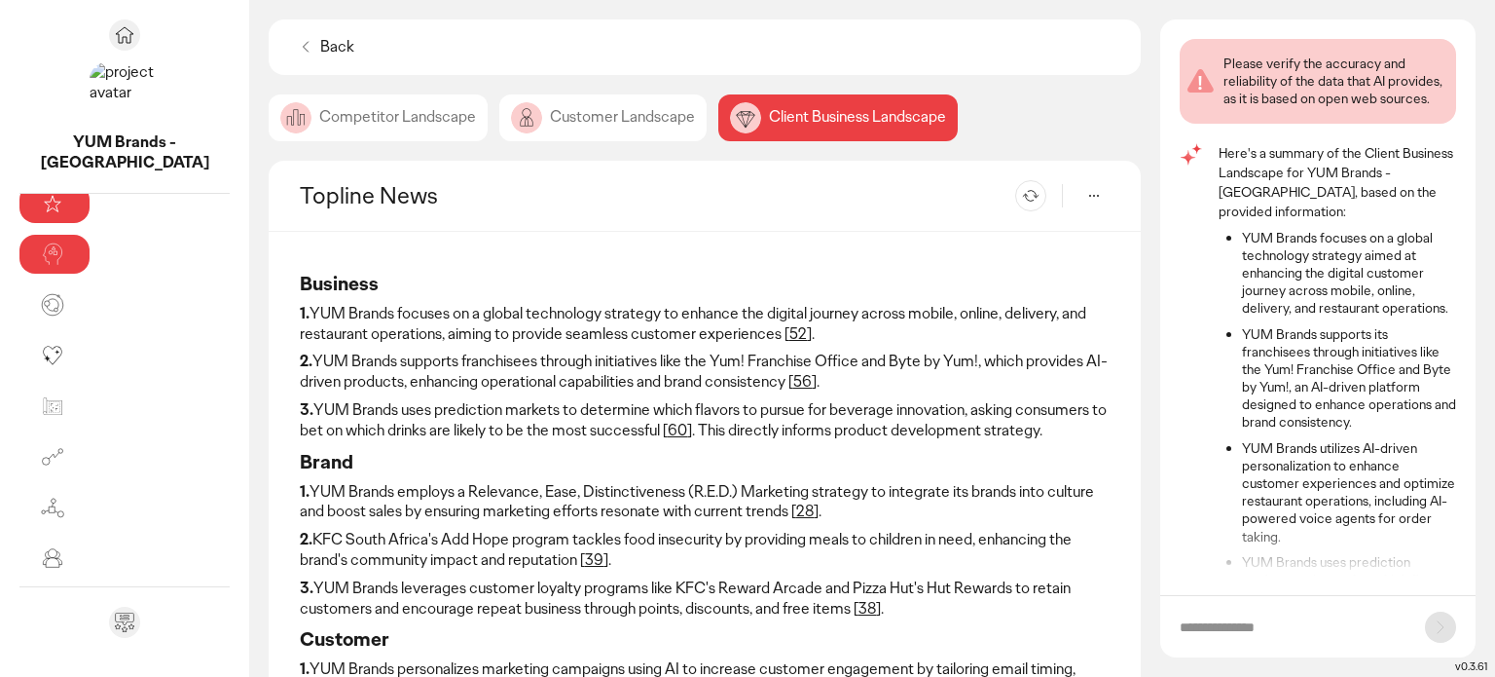
click at [296, 43] on icon at bounding box center [305, 46] width 19 height 19
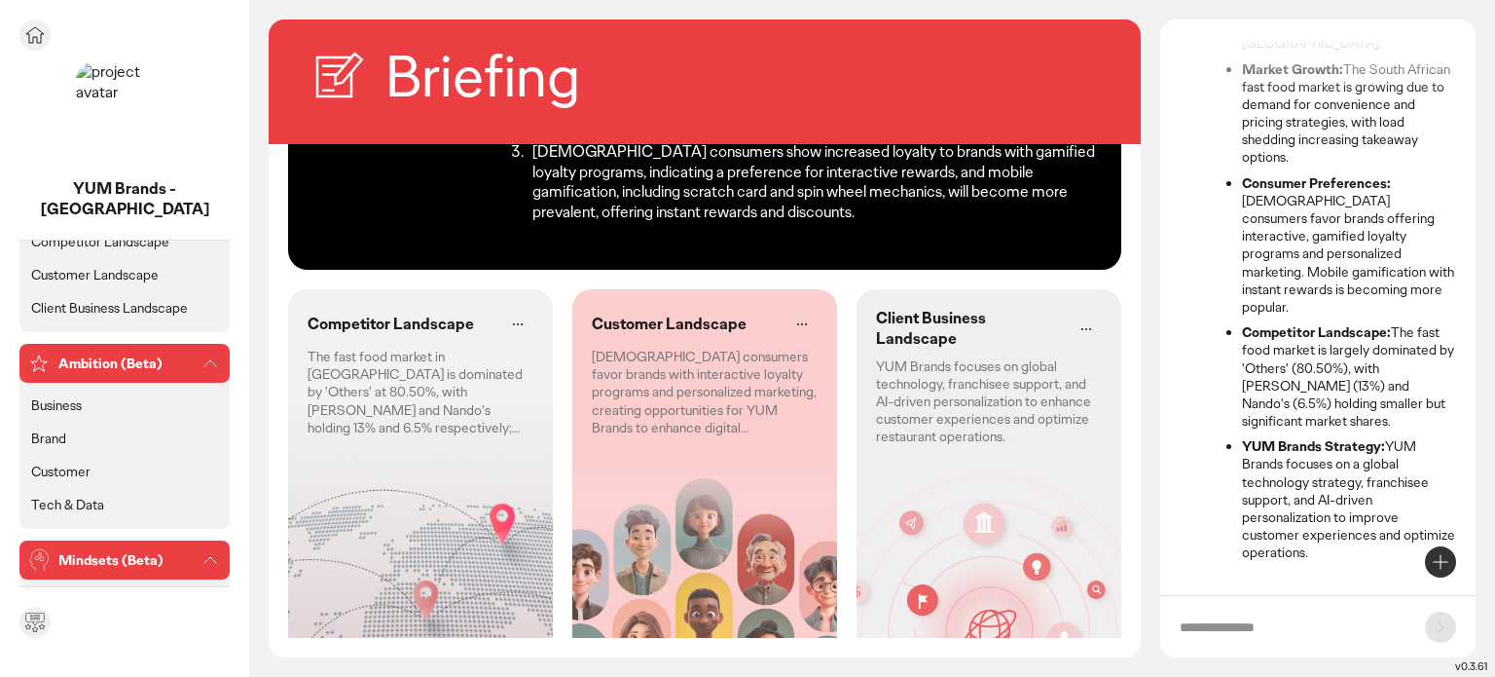
scroll to position [275, 0]
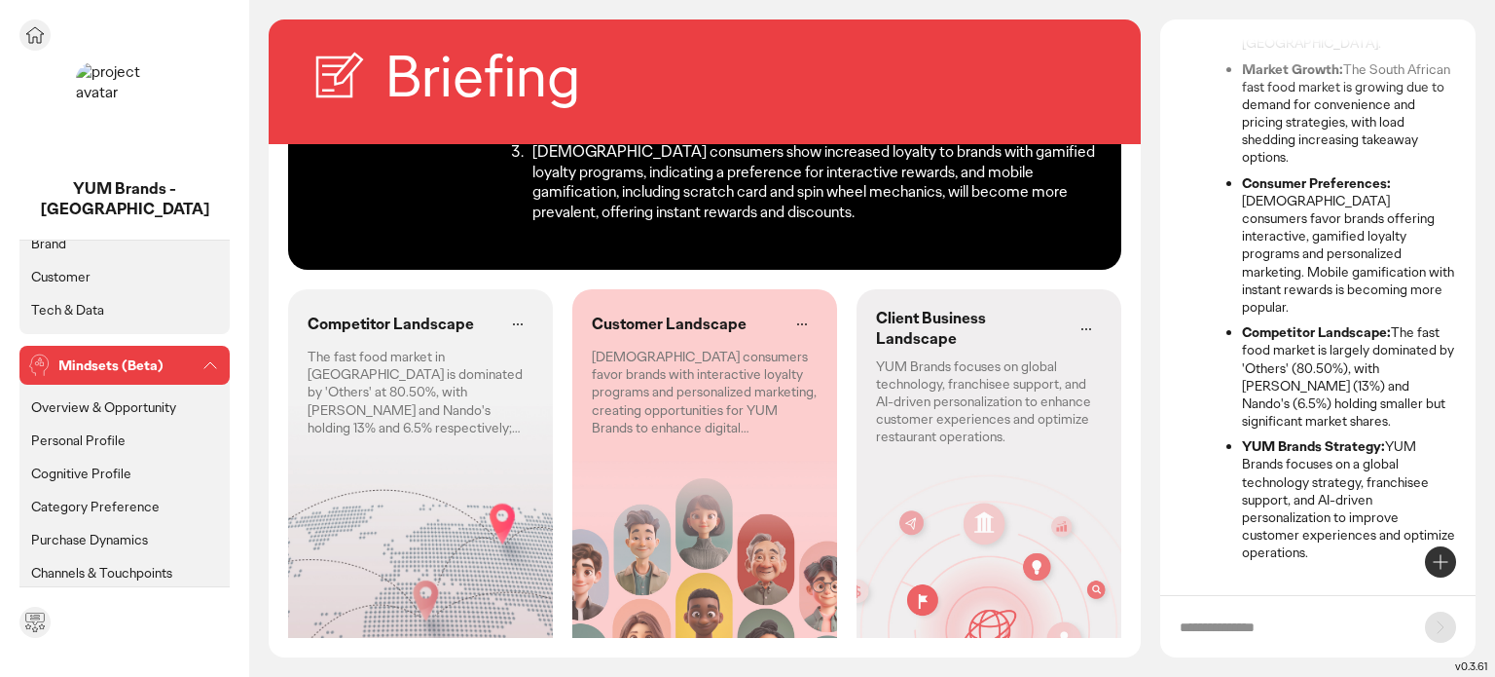
click at [78, 301] on p "Tech & Data" at bounding box center [67, 310] width 73 height 18
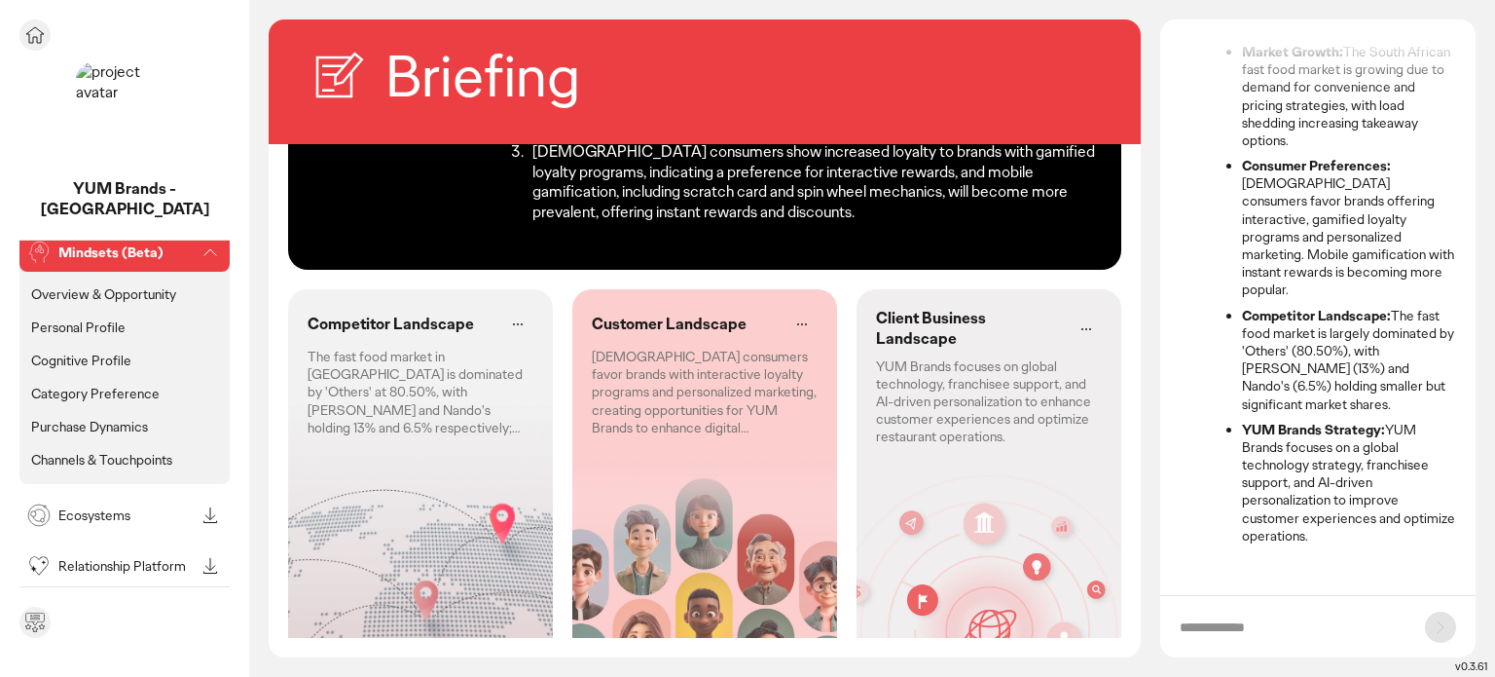
scroll to position [162, 0]
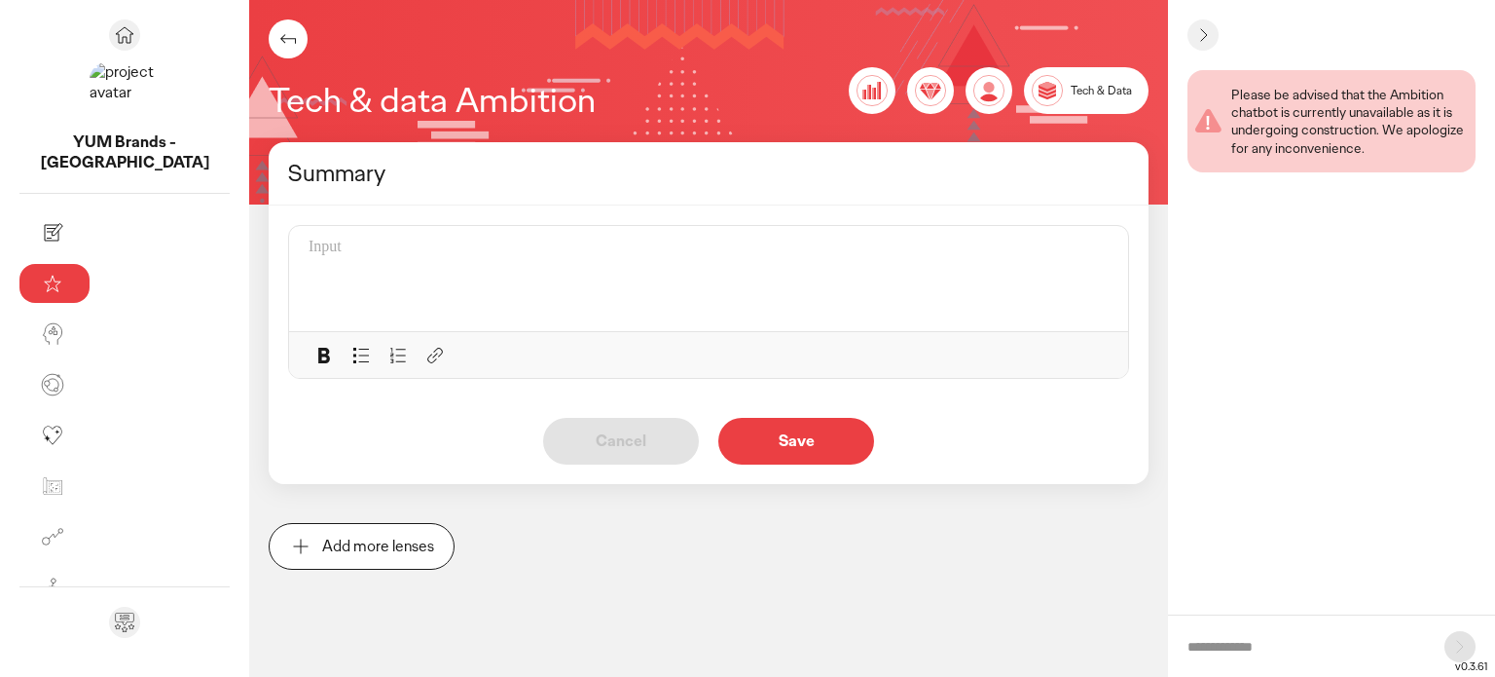
click at [1067, 96] on div "Tech & Data" at bounding box center [1086, 90] width 125 height 47
click at [276, 38] on icon at bounding box center [287, 38] width 23 height 23
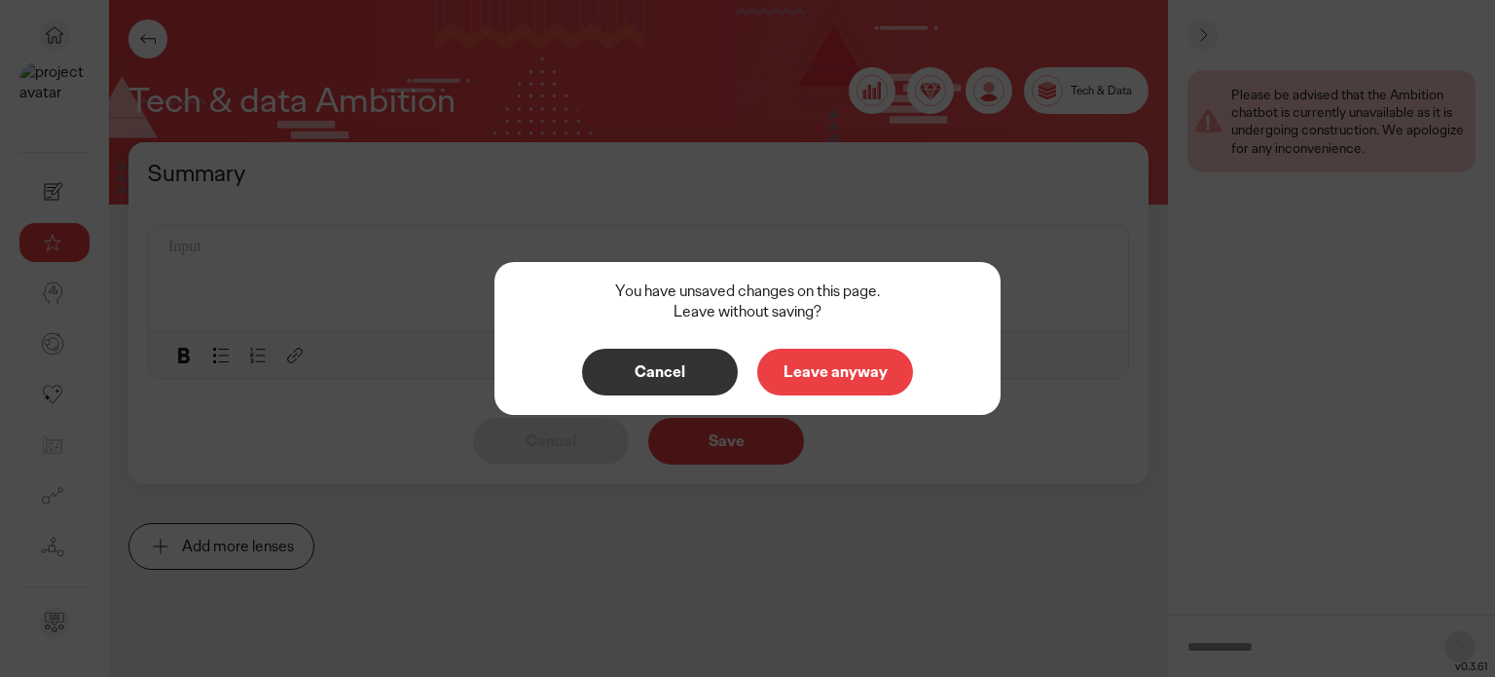
click at [820, 367] on p "Leave anyway" at bounding box center [835, 372] width 115 height 16
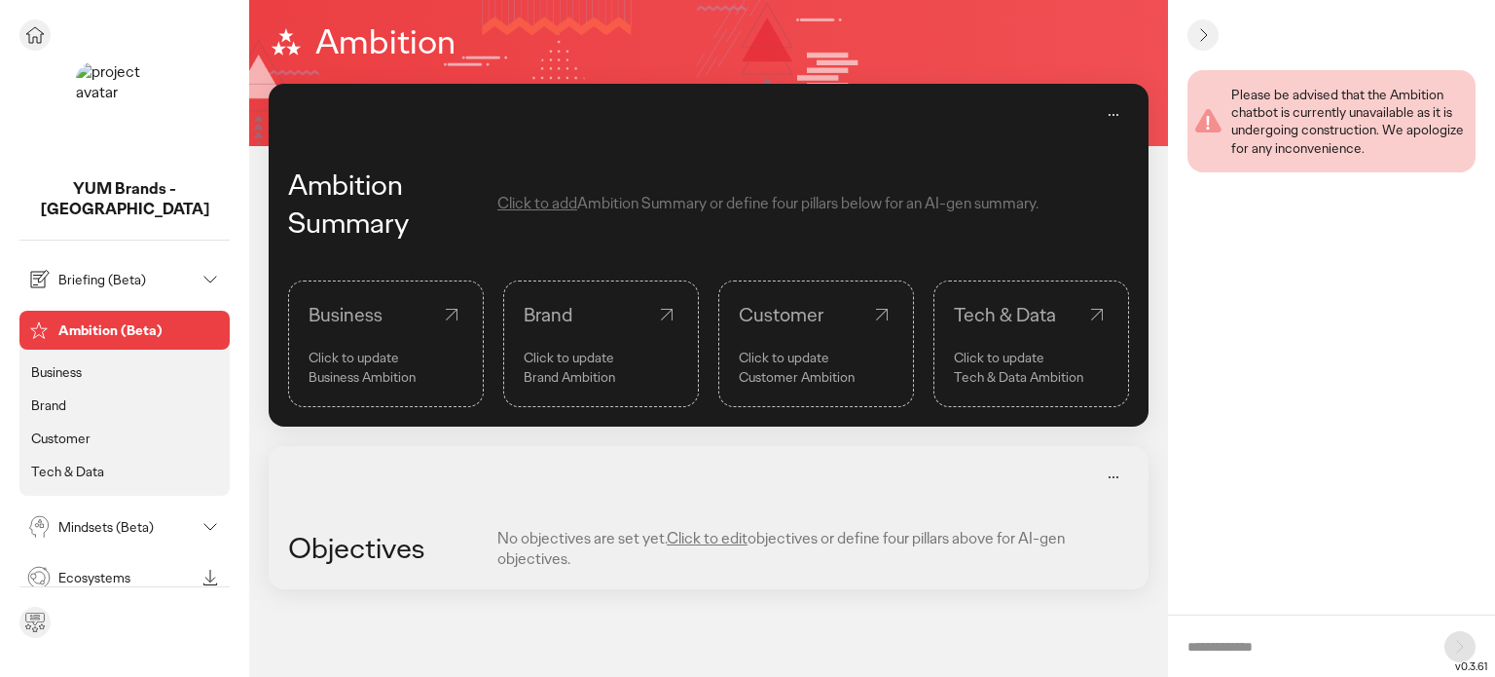
click at [40, 37] on icon at bounding box center [35, 35] width 18 height 16
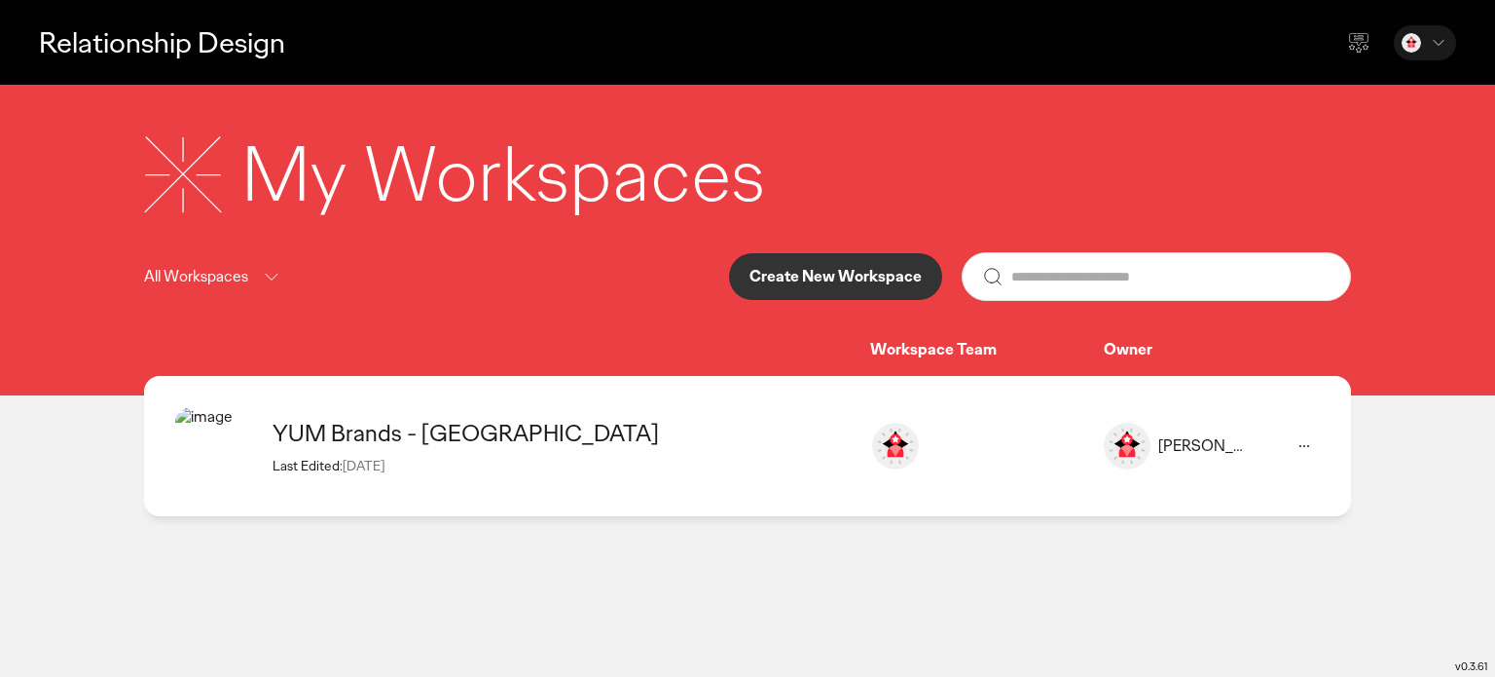
click at [270, 274] on icon at bounding box center [271, 277] width 23 height 24
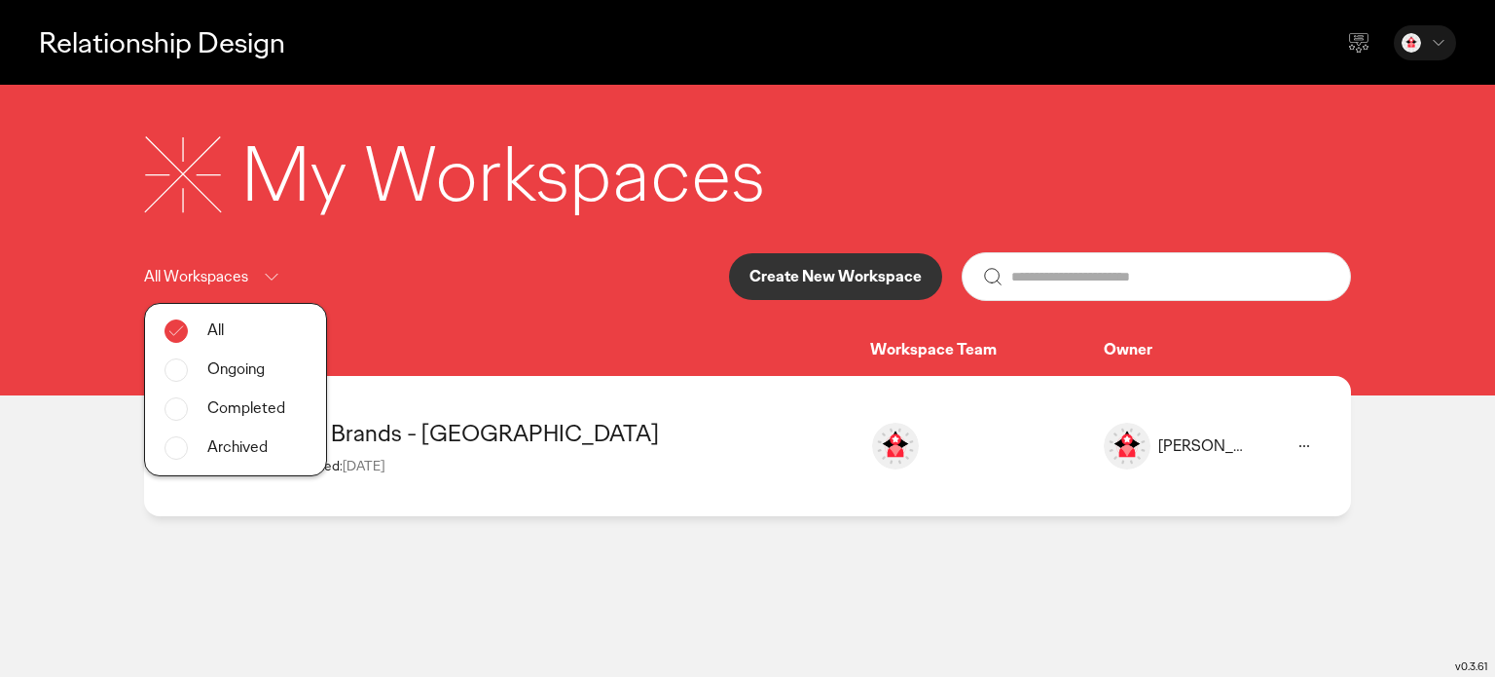
click at [571, 247] on div "My Workspaces All Workspaces All Ongoing Completed Archived Create New Workspac…" at bounding box center [748, 242] width 1246 height 237
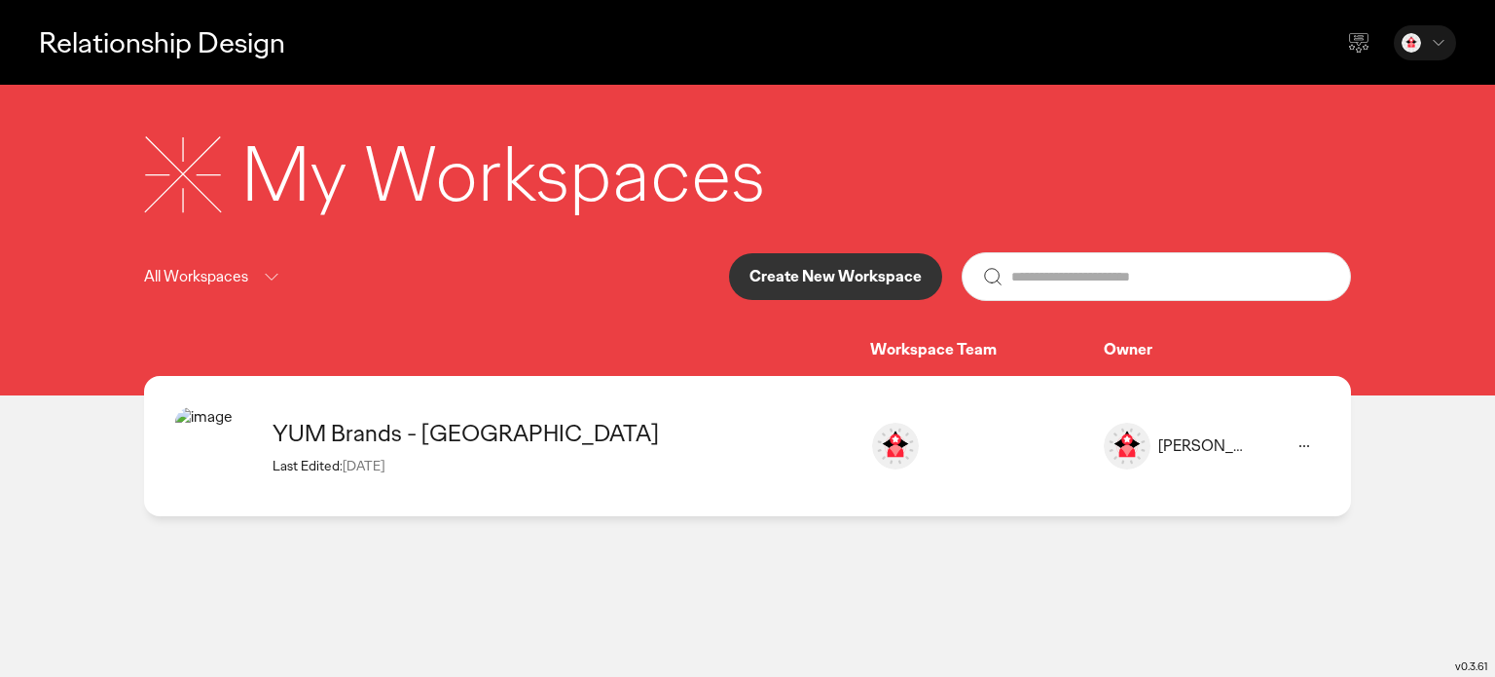
click at [380, 432] on div "YUM Brands - [GEOGRAPHIC_DATA]" at bounding box center [562, 433] width 578 height 30
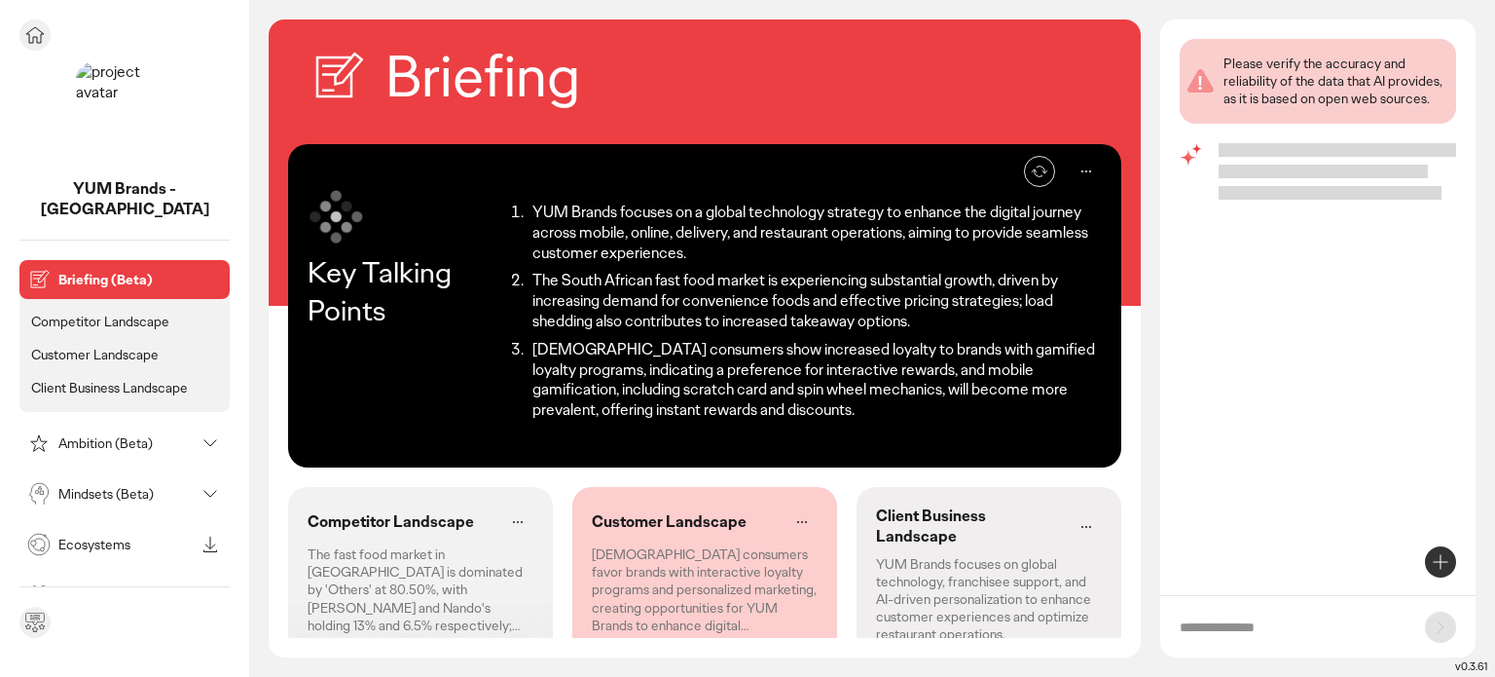
click at [35, 41] on icon at bounding box center [34, 34] width 23 height 23
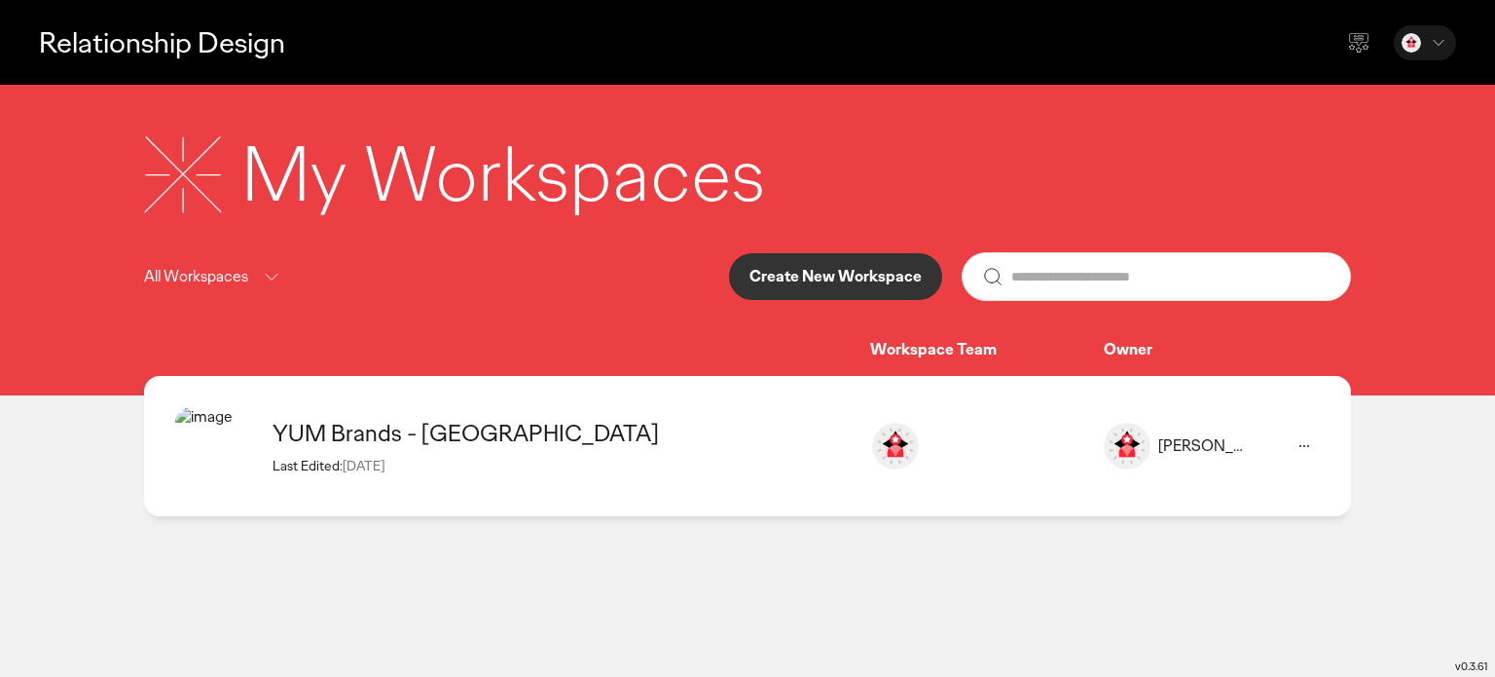
click at [1425, 44] on div at bounding box center [1425, 42] width 62 height 35
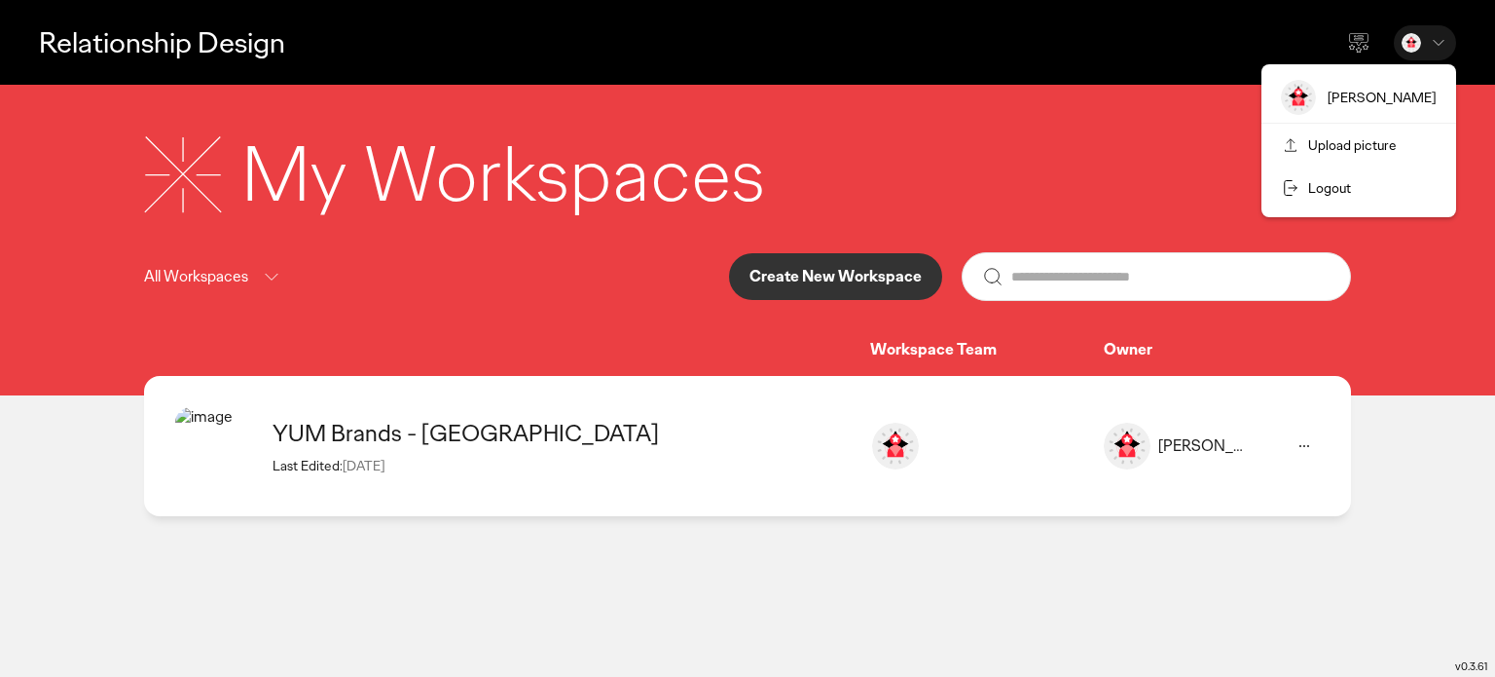
click at [874, 168] on div "My Workspaces" at bounding box center [747, 174] width 1207 height 101
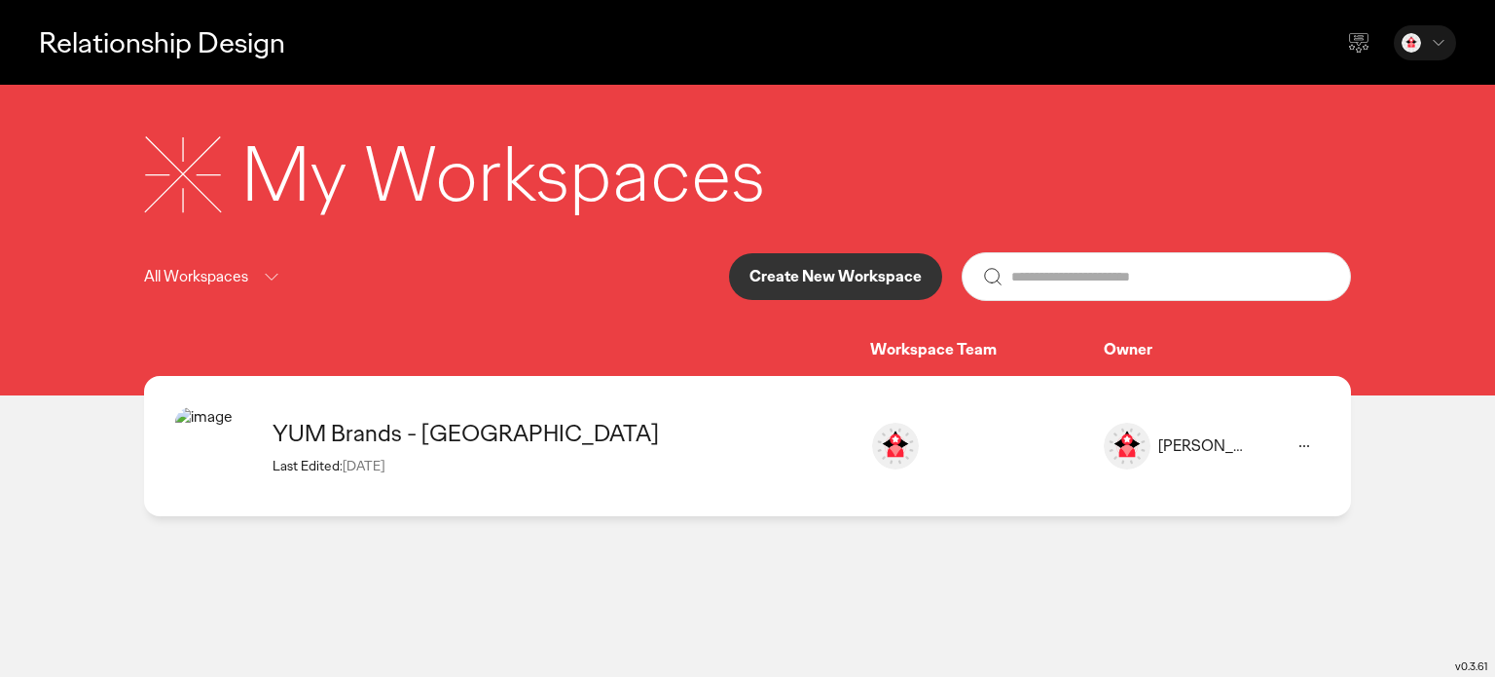
click at [257, 275] on div "All Workspaces" at bounding box center [213, 277] width 139 height 24
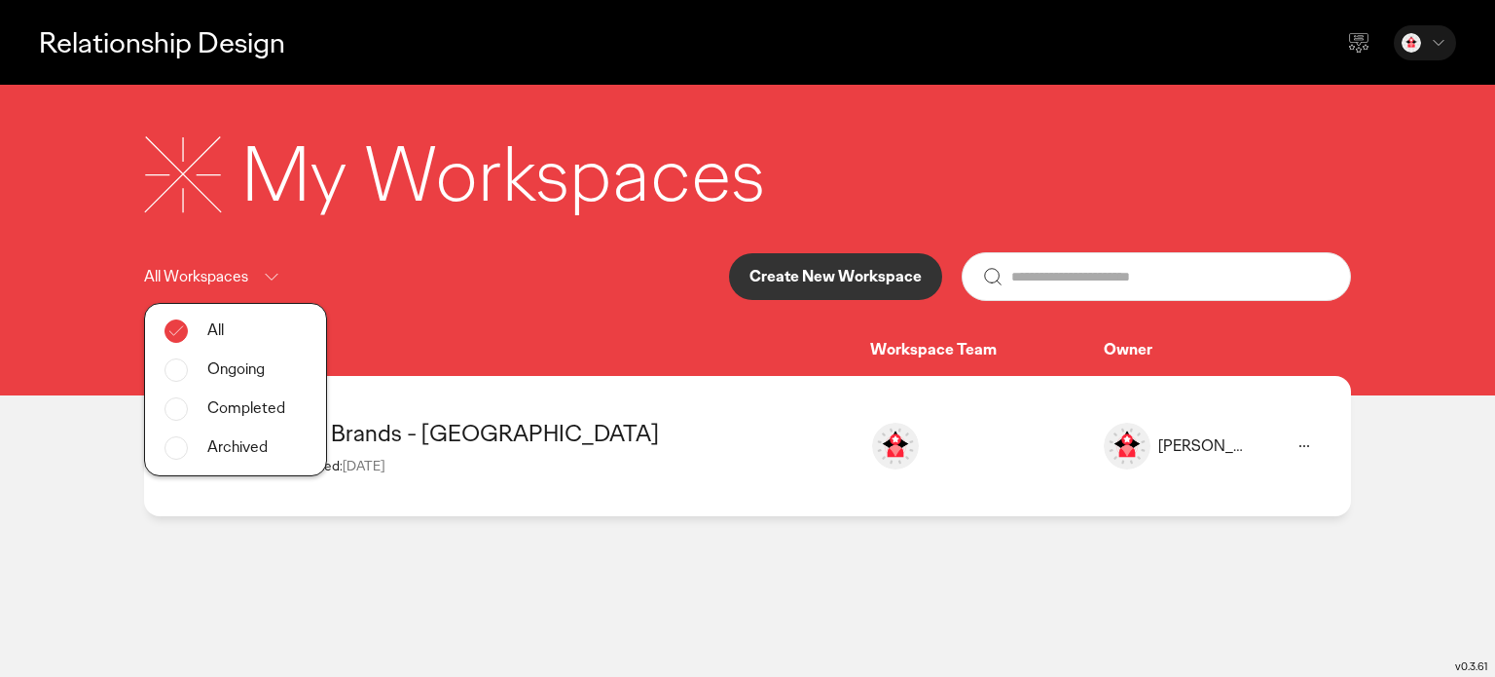
click at [872, 278] on p "Create New Workspace" at bounding box center [836, 277] width 172 height 16
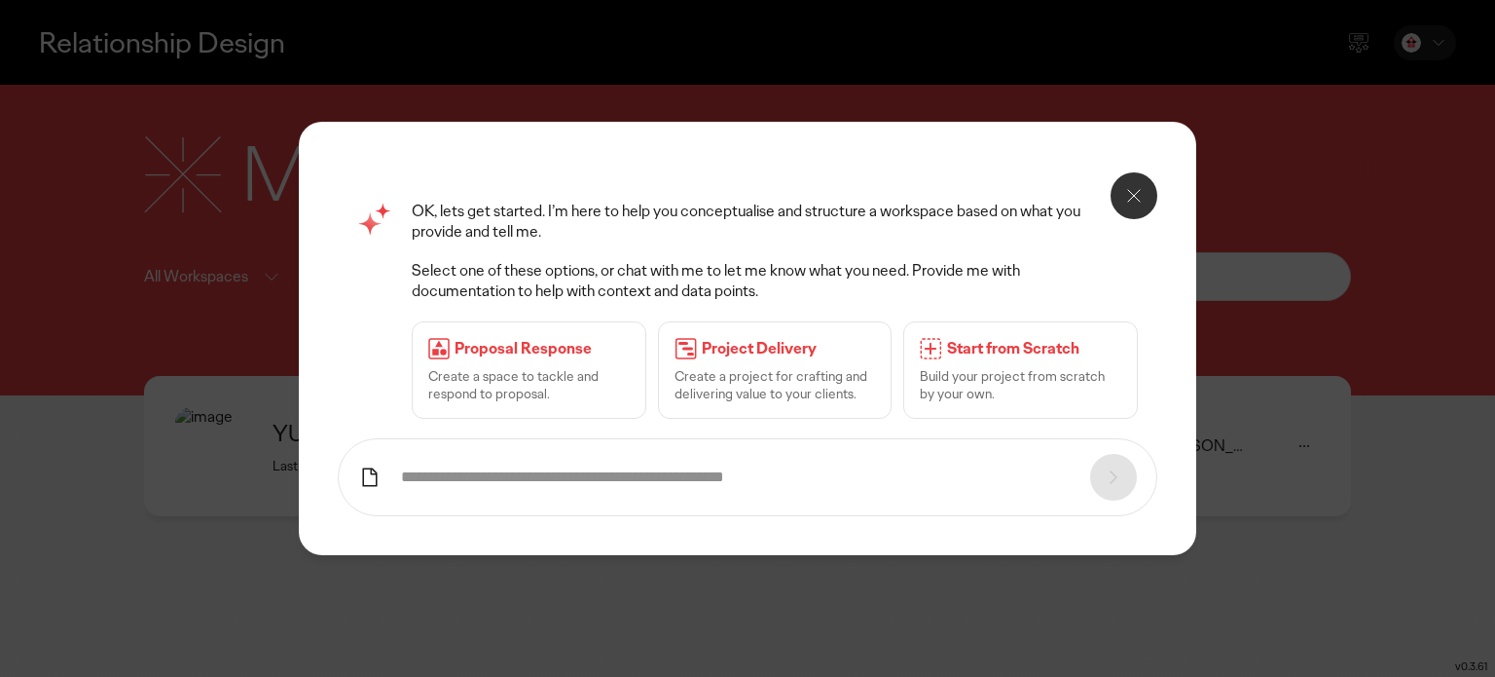
click at [786, 346] on p "Project Delivery" at bounding box center [789, 349] width 174 height 20
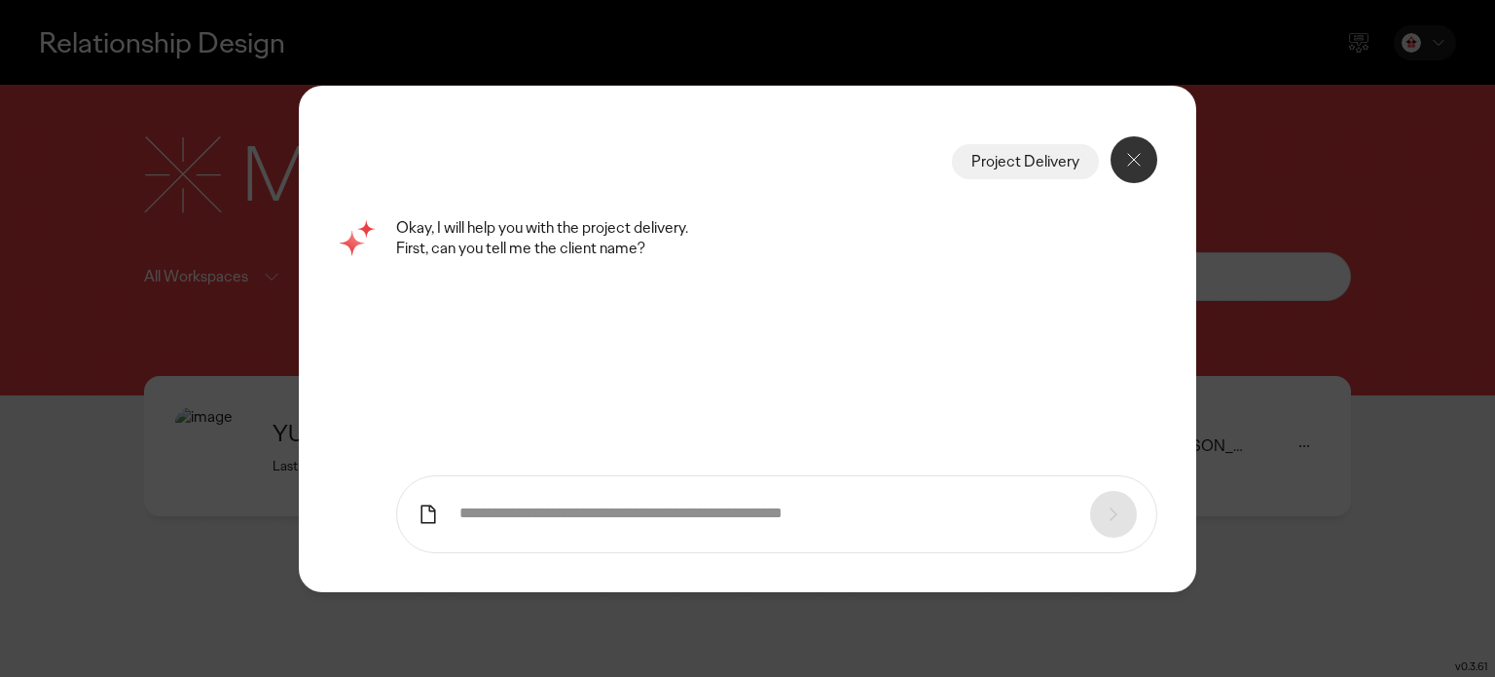
click at [533, 494] on form at bounding box center [776, 514] width 761 height 78
click at [540, 523] on form at bounding box center [776, 514] width 761 height 78
click at [540, 519] on input "text" at bounding box center [764, 513] width 611 height 20
type input "**********"
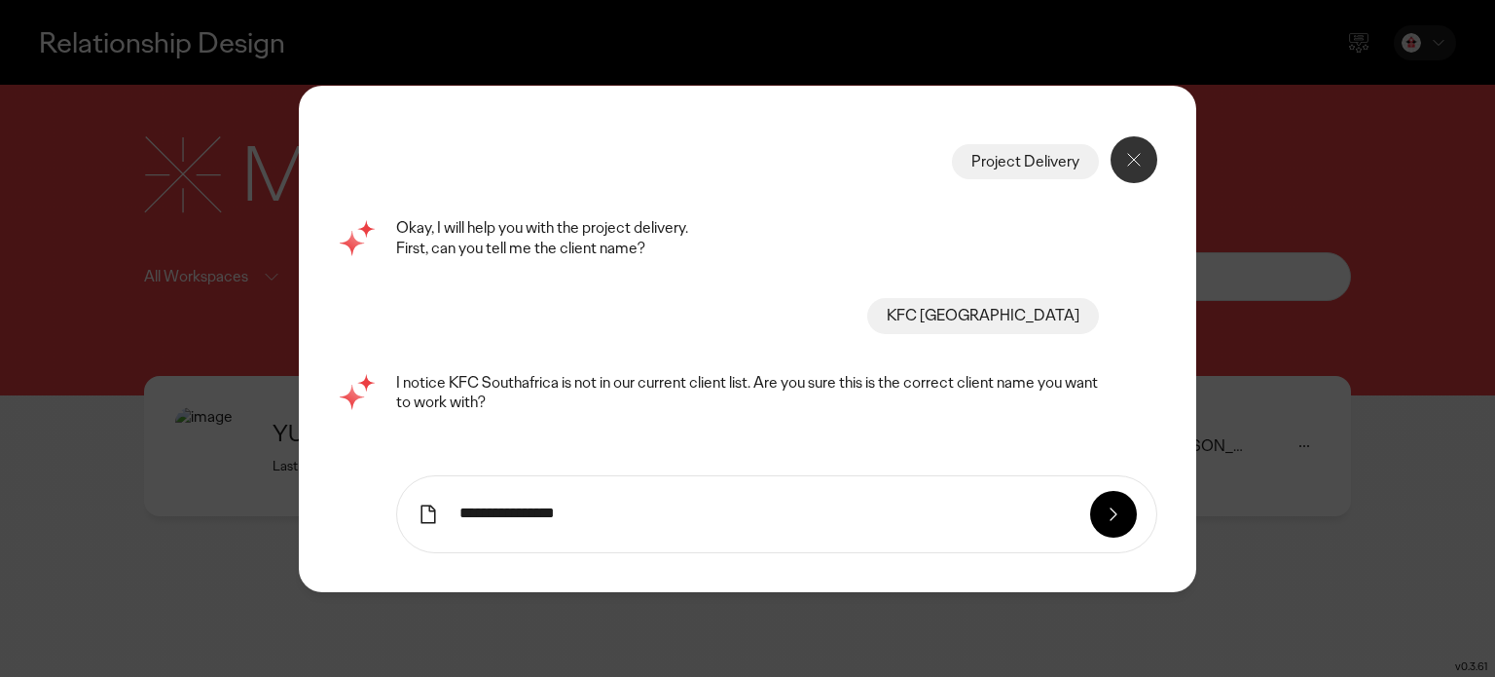
type input "**********"
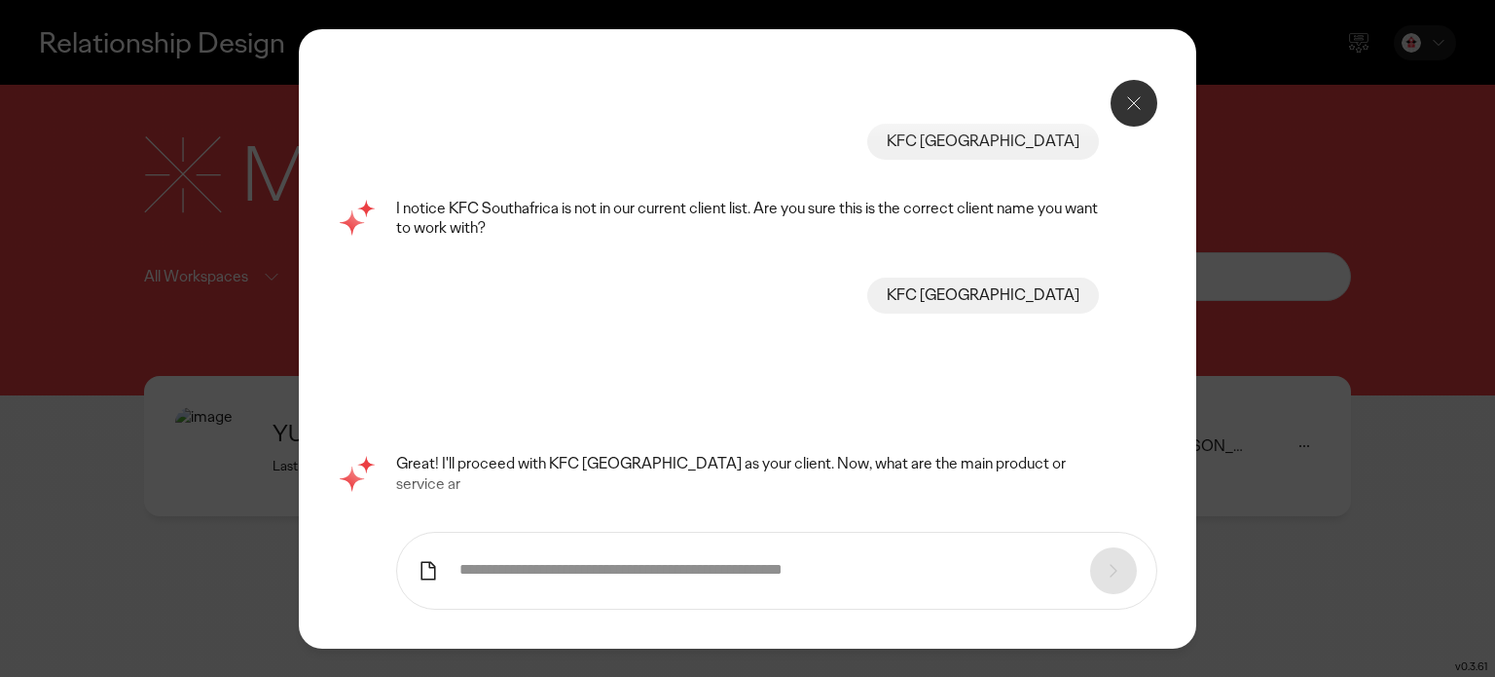
scroll to position [18, 0]
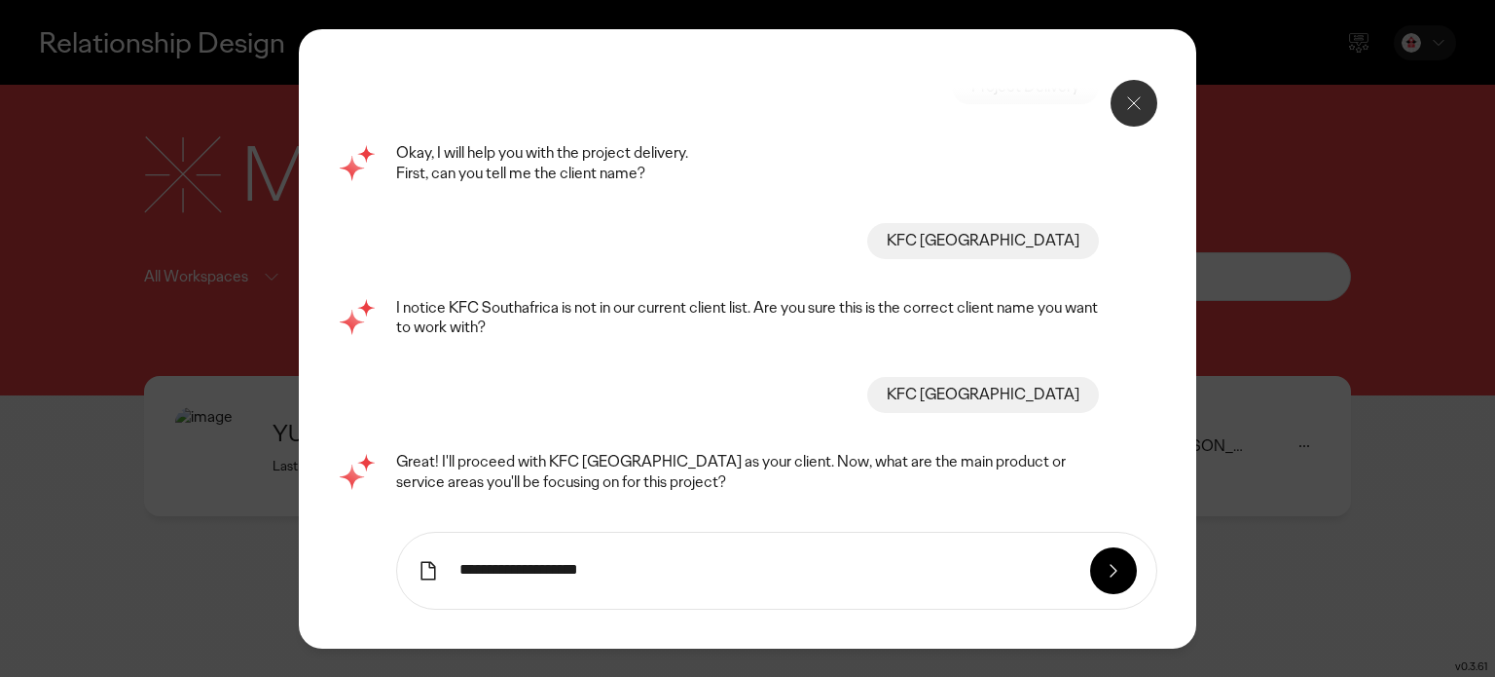
type input "**********"
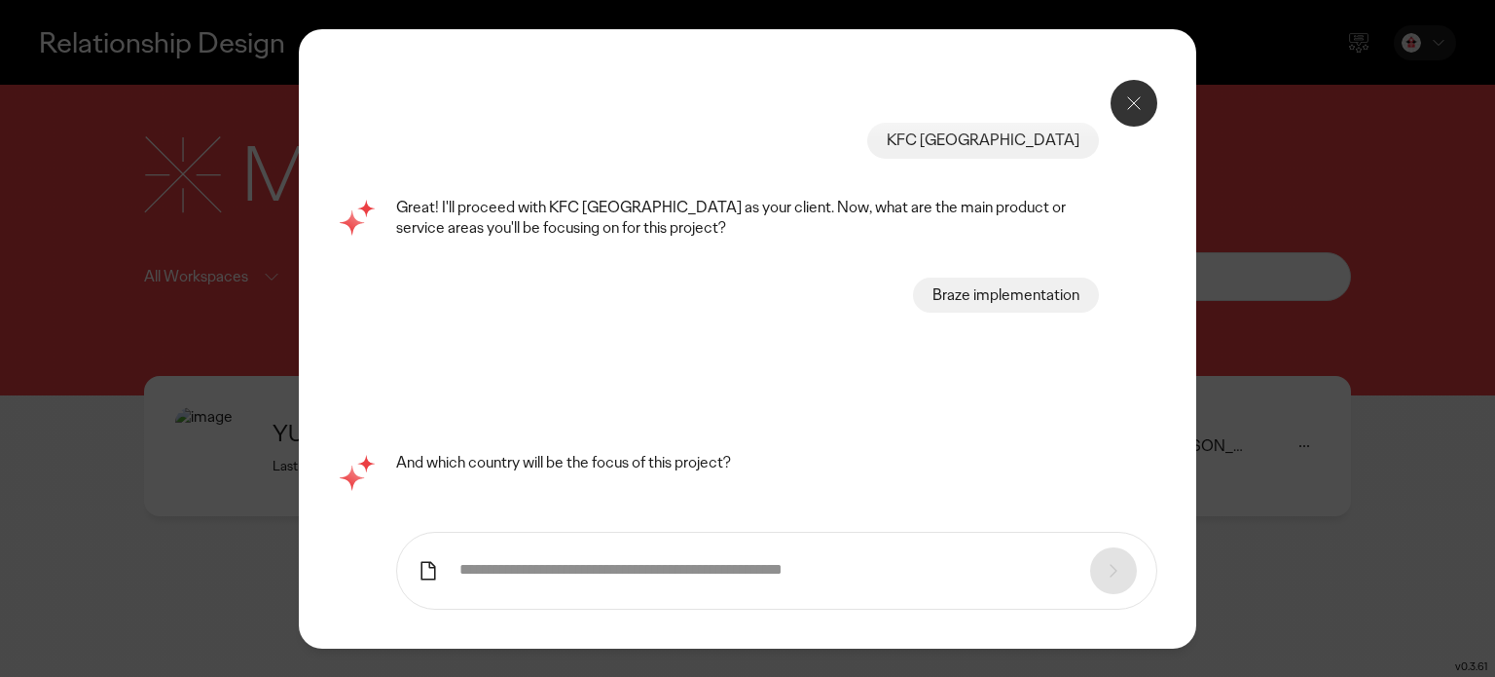
scroll to position [171, 0]
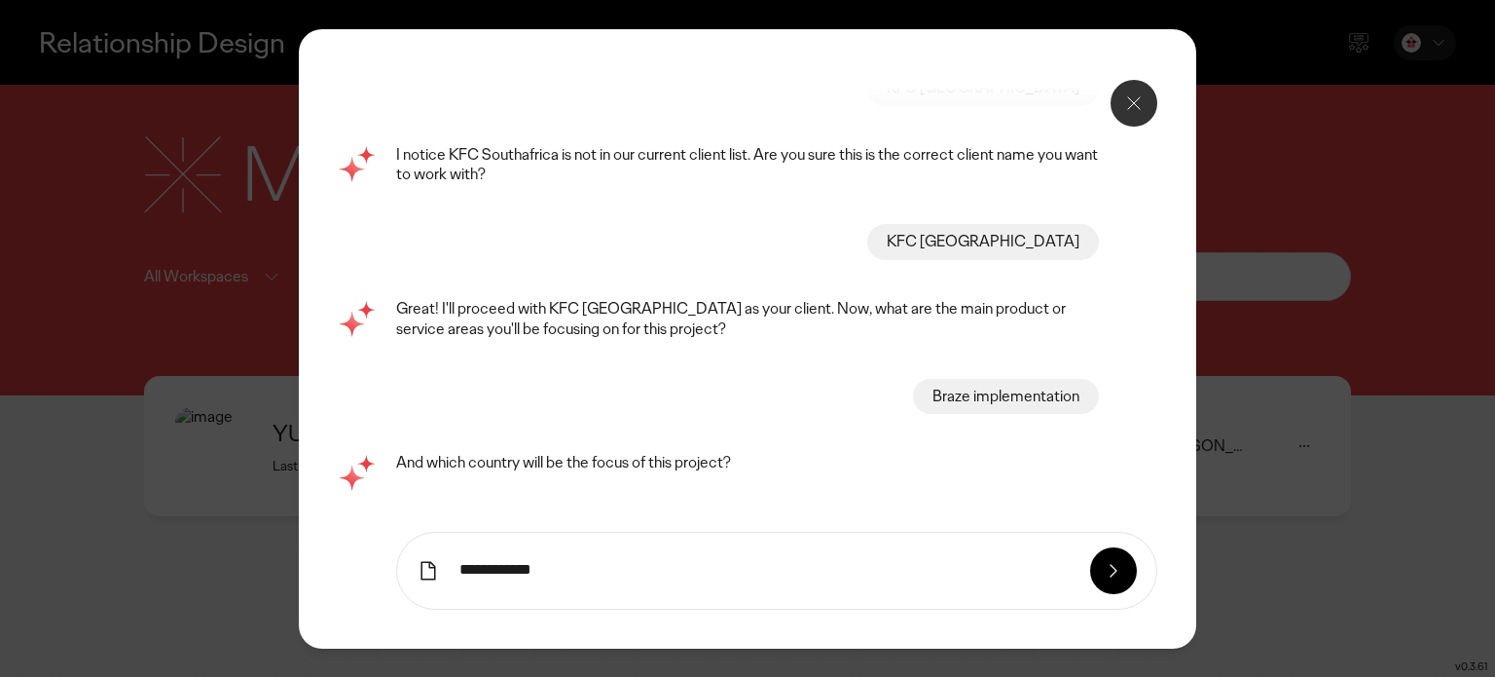
type input "**********"
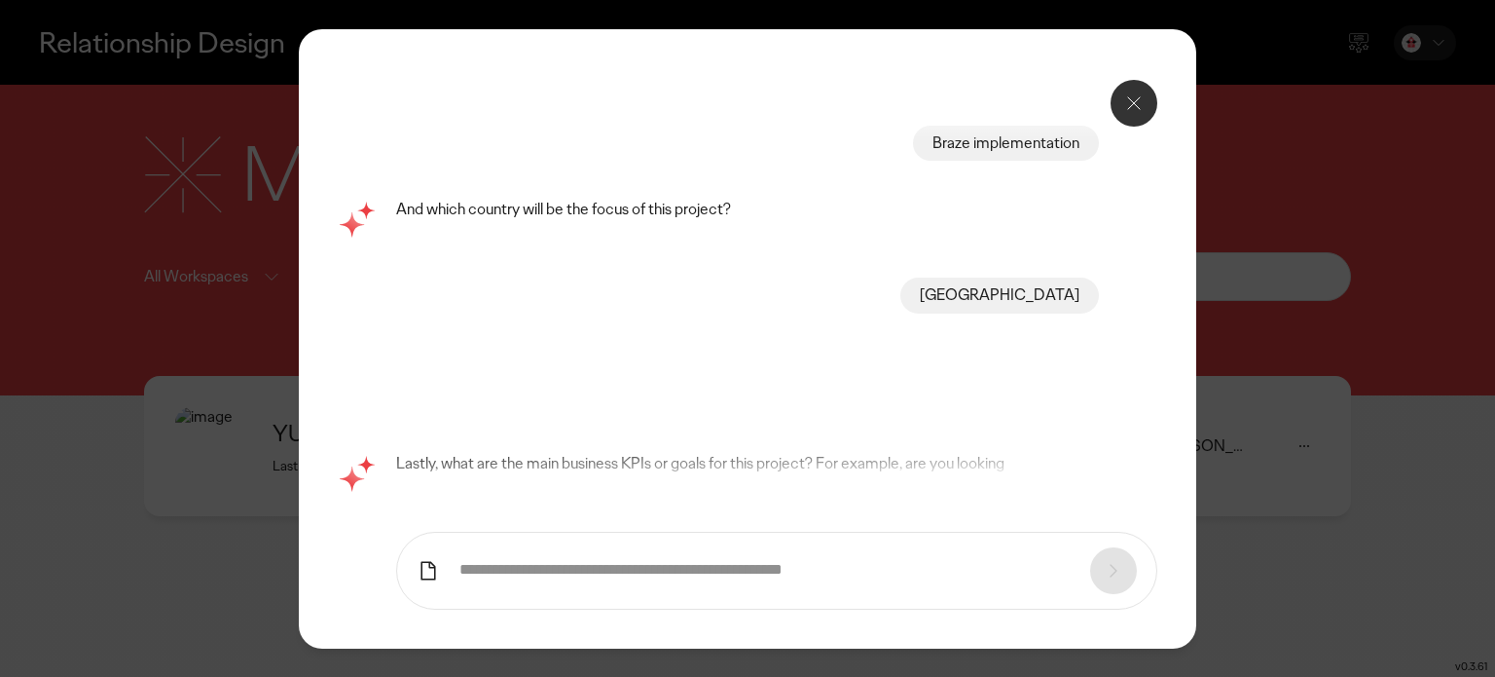
scroll to position [325, 0]
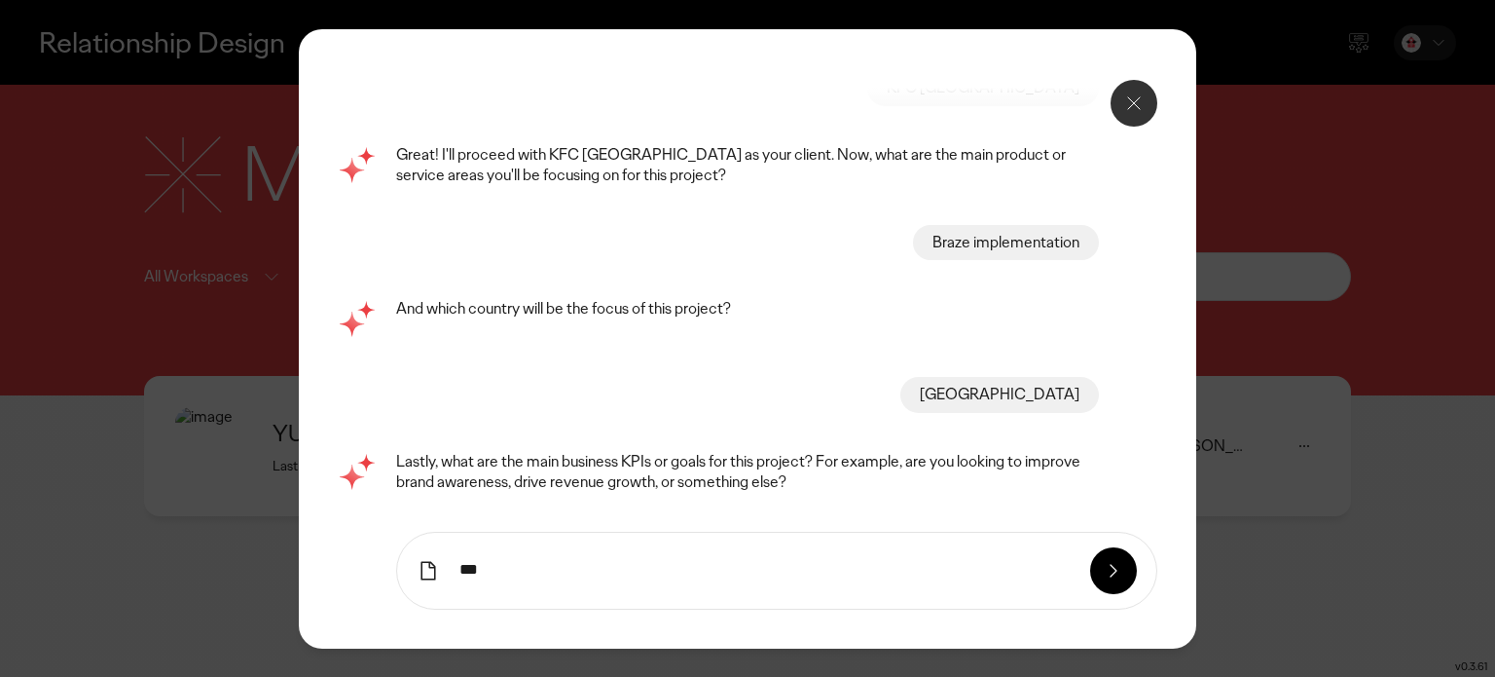
type input "***"
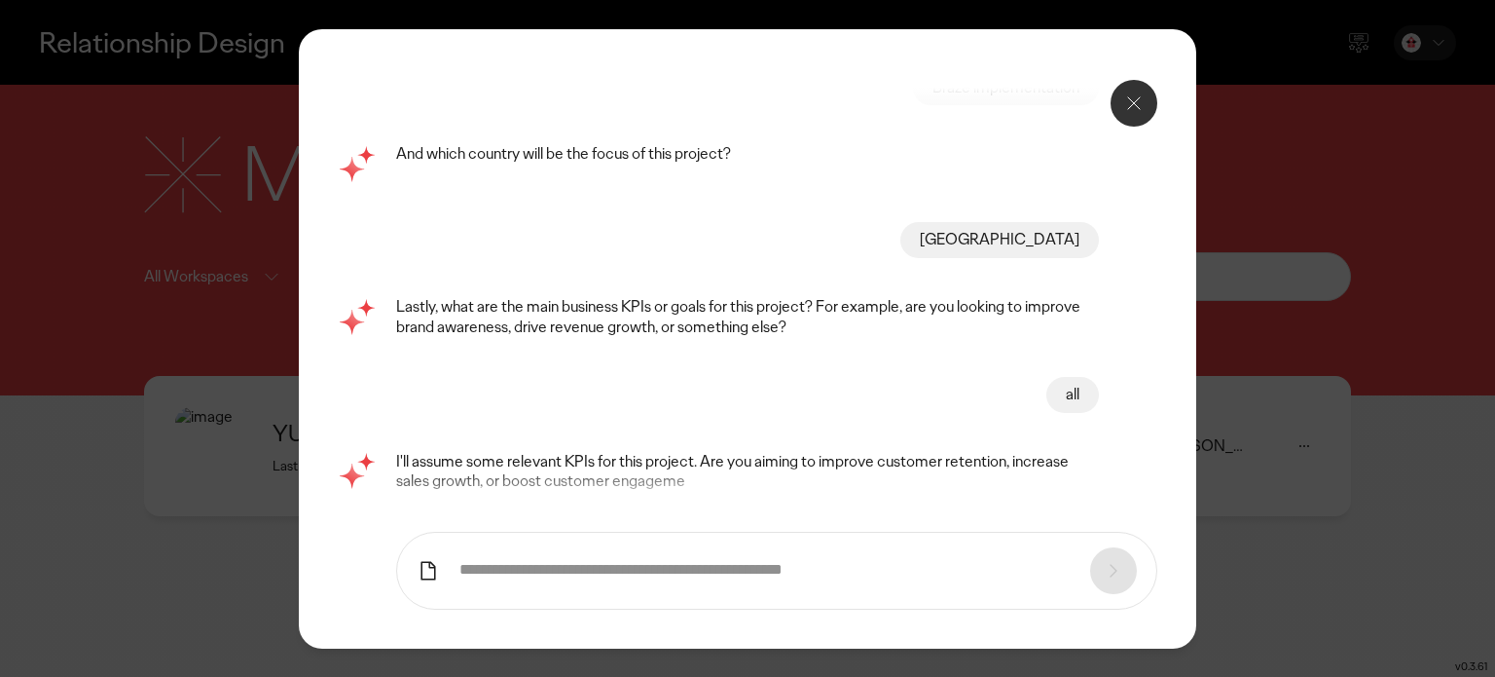
scroll to position [479, 0]
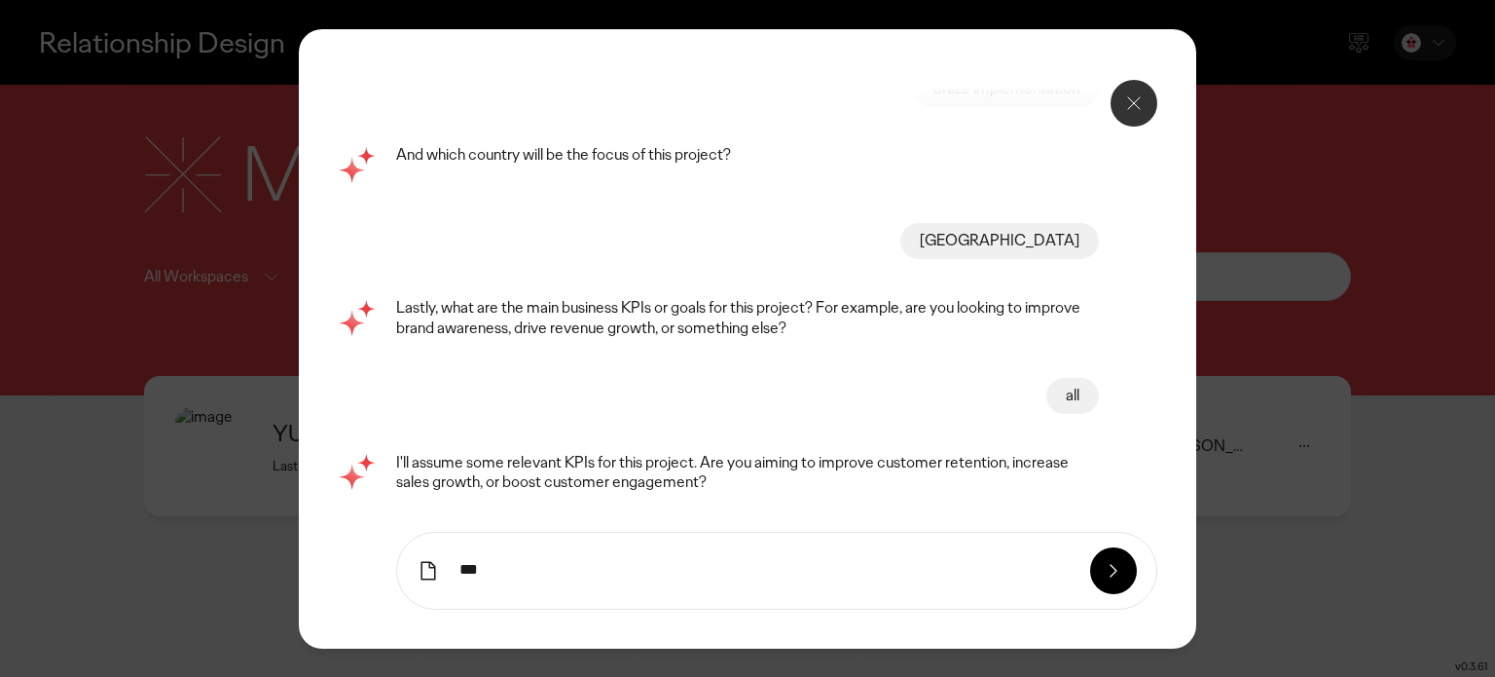
type input "***"
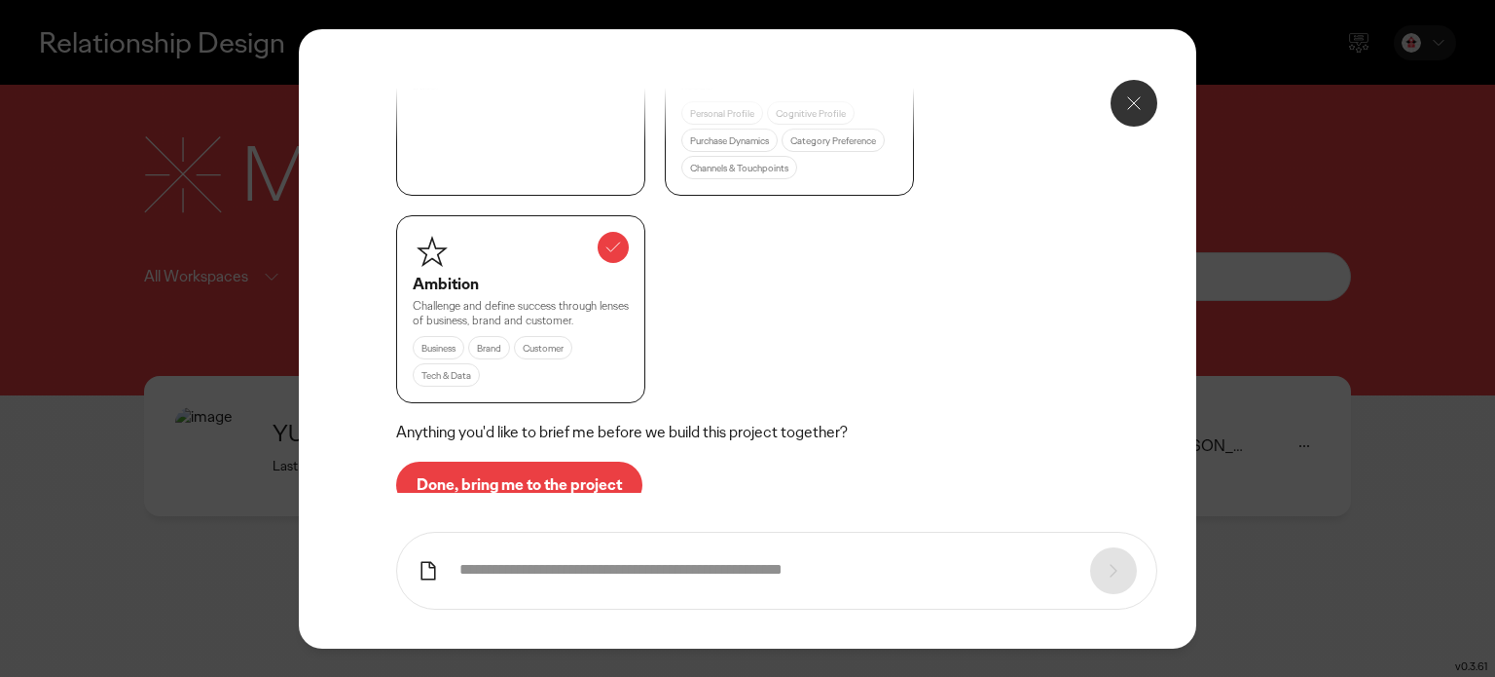
scroll to position [1281, 0]
click at [510, 474] on p "Done, bring me to the project" at bounding box center [519, 482] width 205 height 16
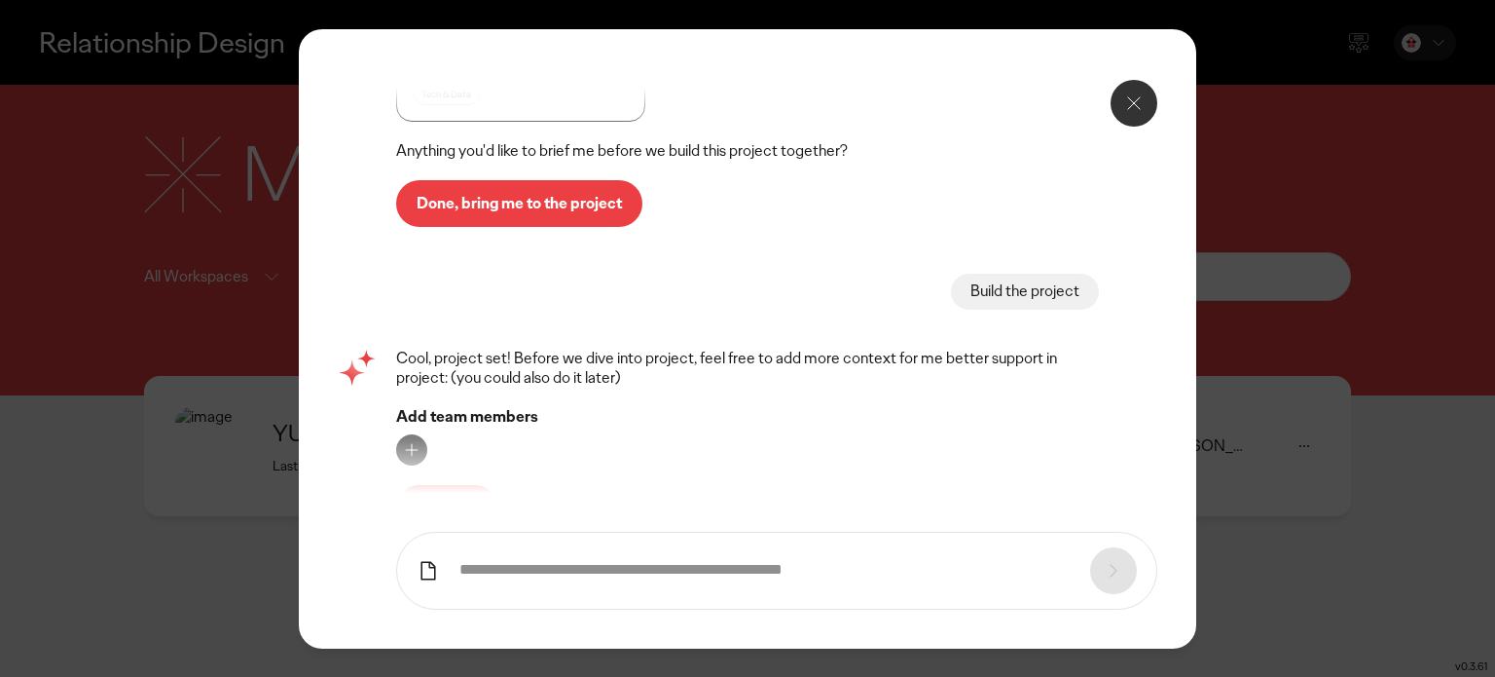
scroll to position [1577, 0]
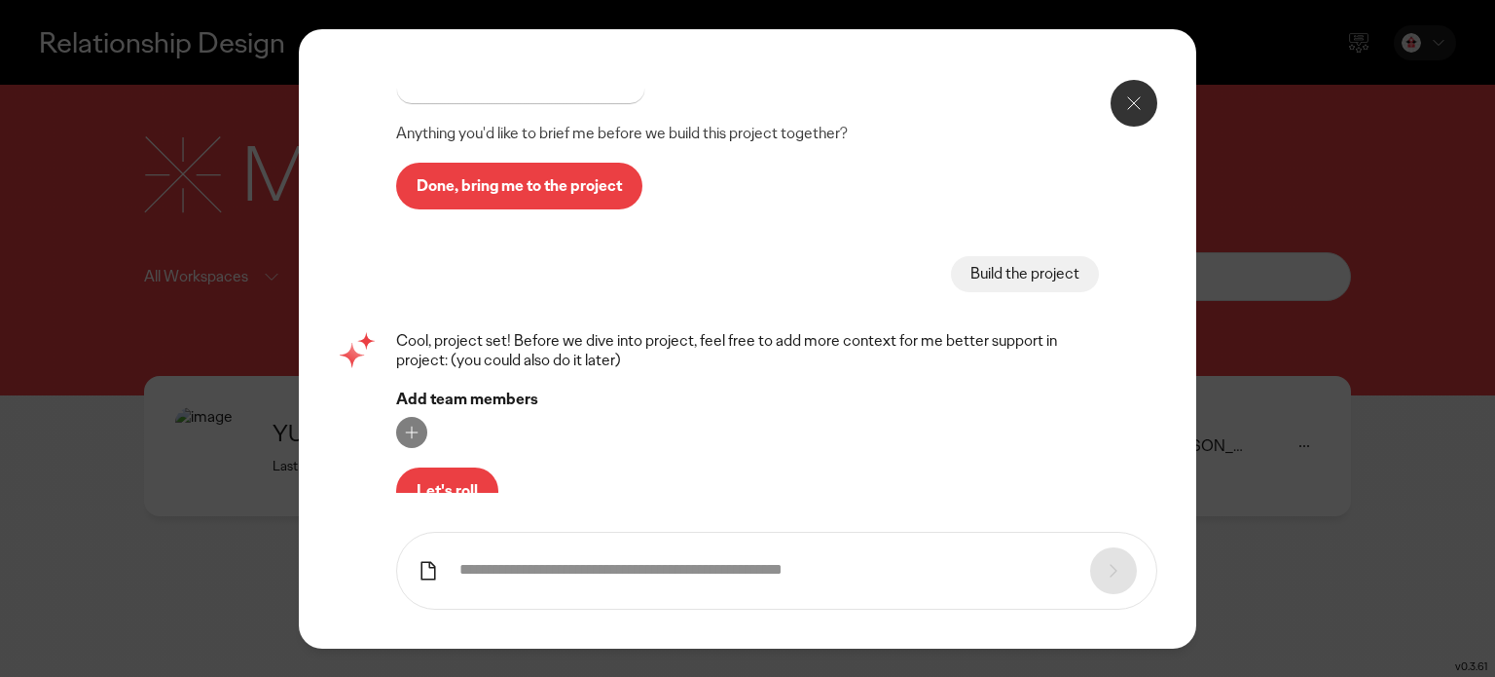
click at [461, 483] on p "Let's roll" at bounding box center [447, 491] width 61 height 16
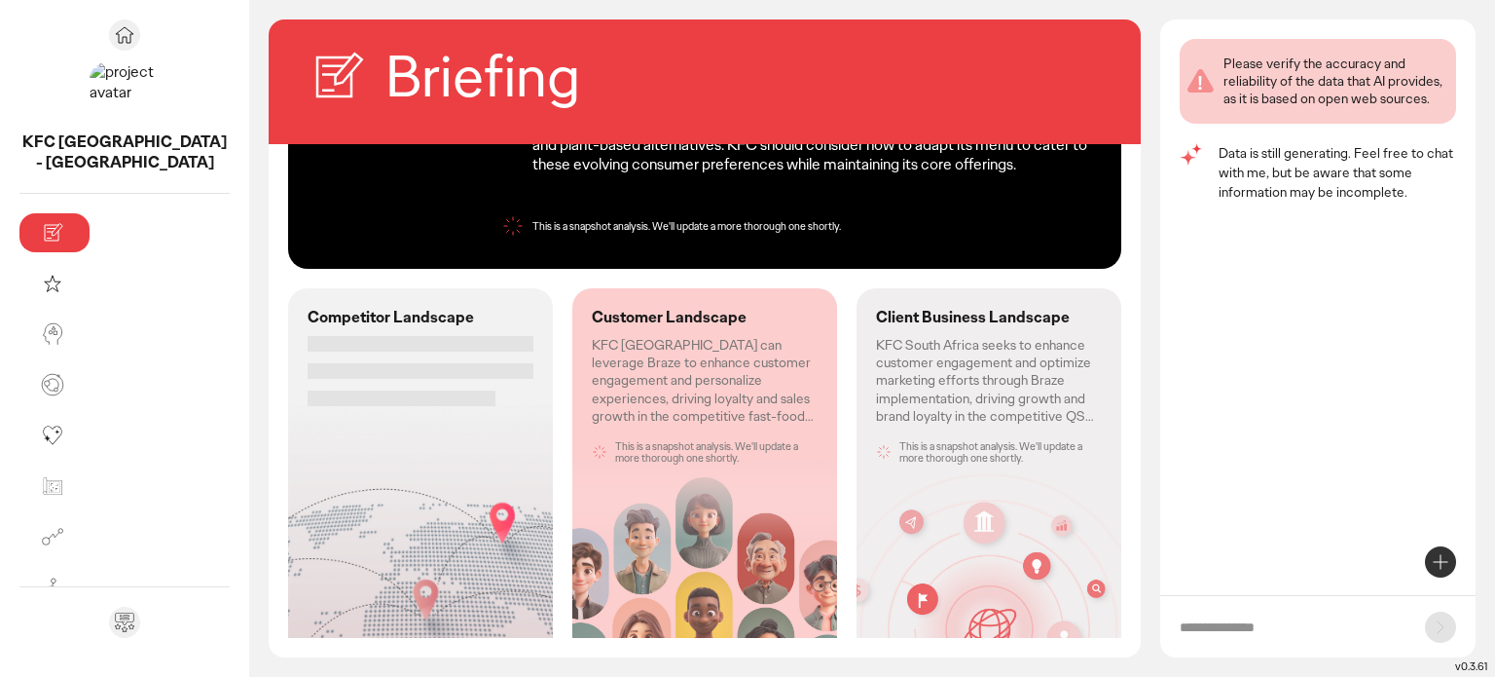
scroll to position [244, 0]
